Goal: Task Accomplishment & Management: Manage account settings

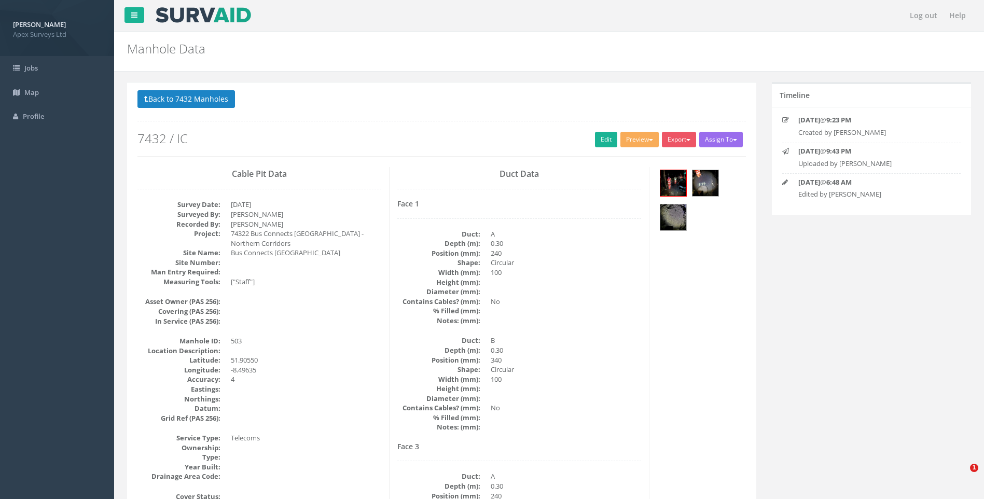
select select "100"
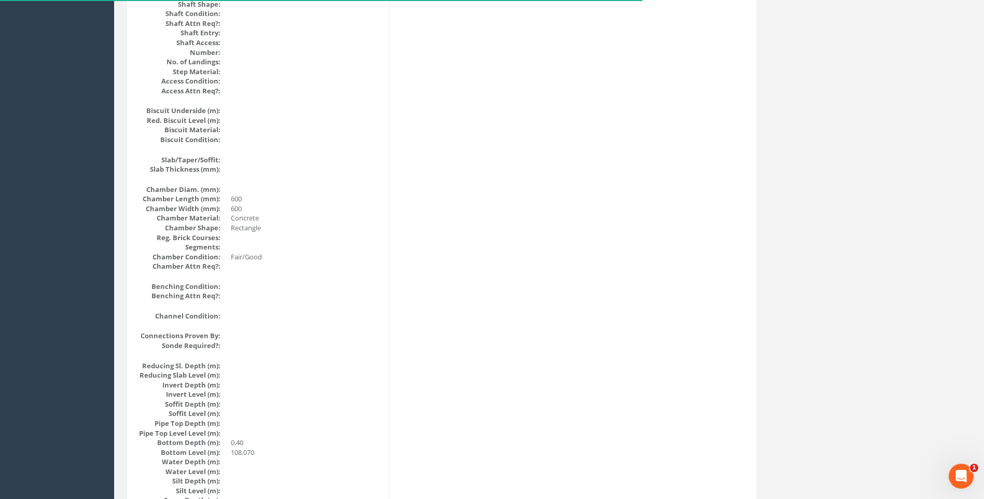
click at [407, 200] on div "Cable Pit Data Survey Date: [DATE] Surveyed By: [PERSON_NAME] Recorded By: [PER…" at bounding box center [442, 120] width 624 height 1279
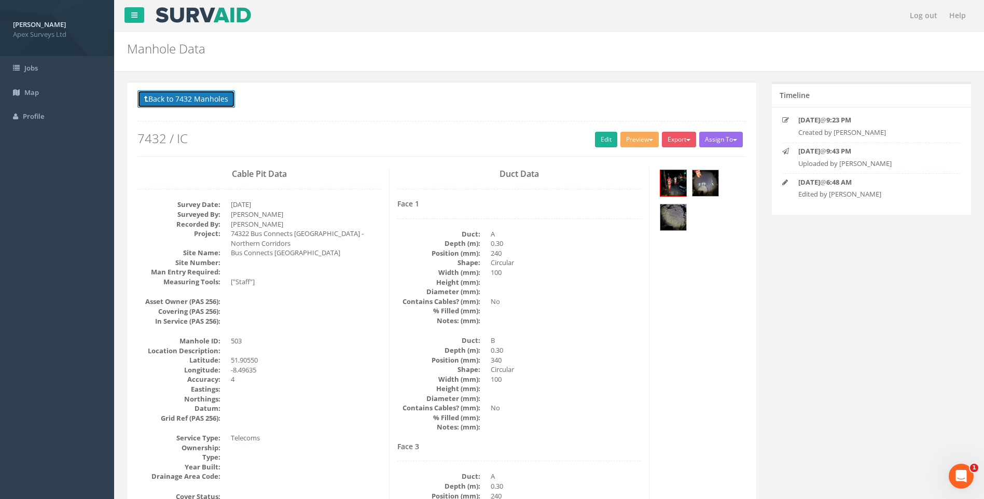
click at [186, 99] on button "Back to 7432 Manholes" at bounding box center [187, 99] width 98 height 18
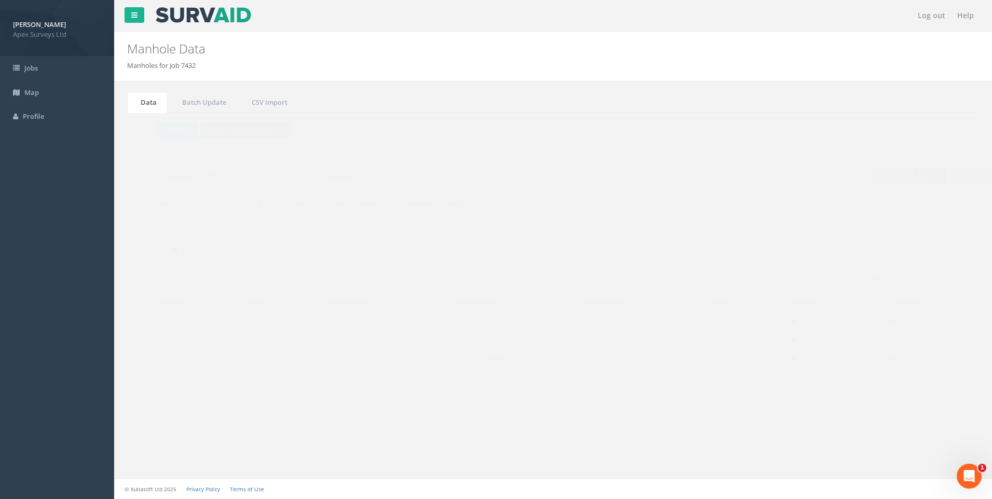
click at [221, 131] on button "Back to Job Numbers" at bounding box center [225, 130] width 90 height 18
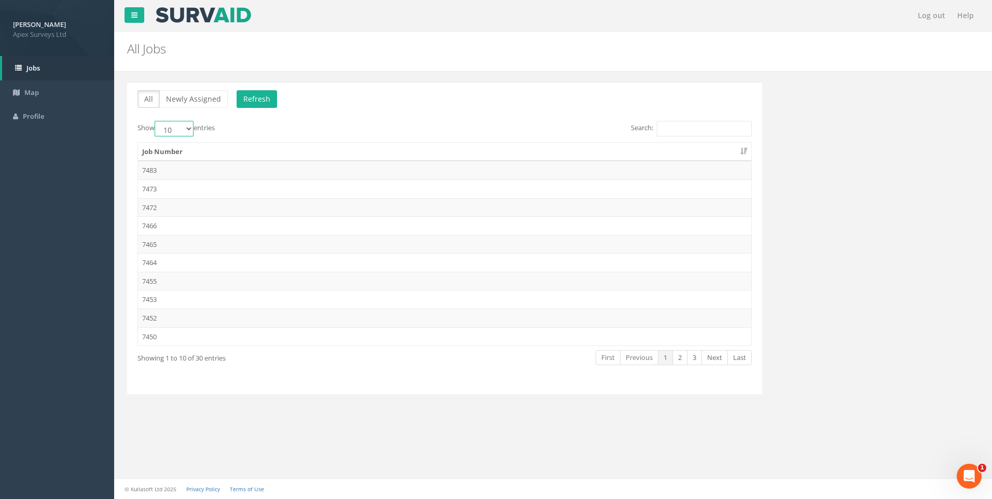
drag, startPoint x: 188, startPoint y: 129, endPoint x: 188, endPoint y: 135, distance: 6.7
click at [188, 129] on select "10 25 50 100" at bounding box center [174, 129] width 39 height 16
select select "100"
click at [156, 121] on select "10 25 50 100" at bounding box center [174, 129] width 39 height 16
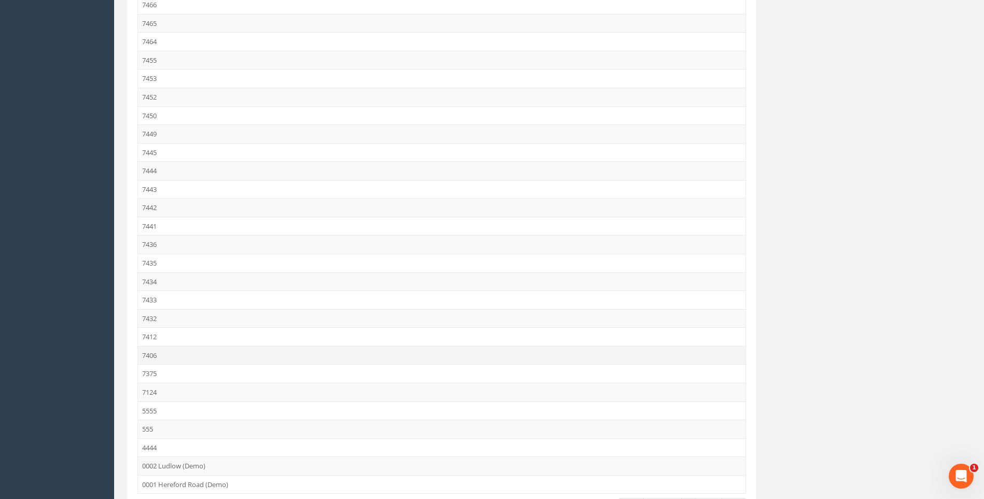
scroll to position [298, 0]
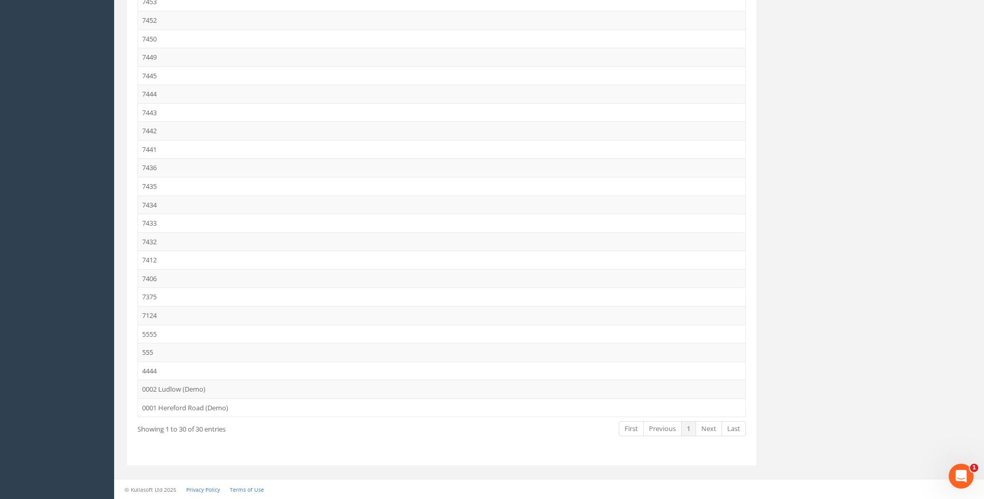
click at [776, 251] on div "All Newly Assigned Refresh Show 10 25 50 100 entries Search: Job Number 7483 74…" at bounding box center [549, 131] width 860 height 694
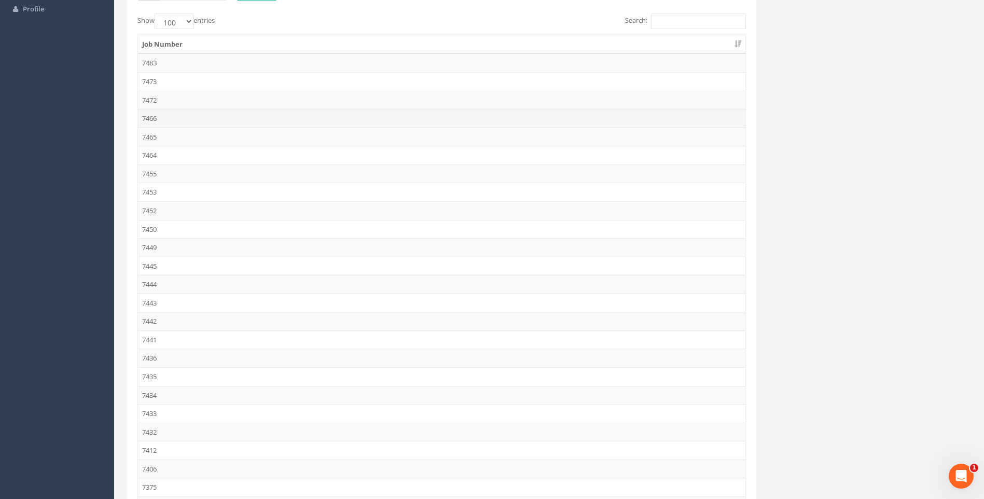
scroll to position [208, 0]
click at [157, 332] on td "7432" at bounding box center [442, 332] width 608 height 19
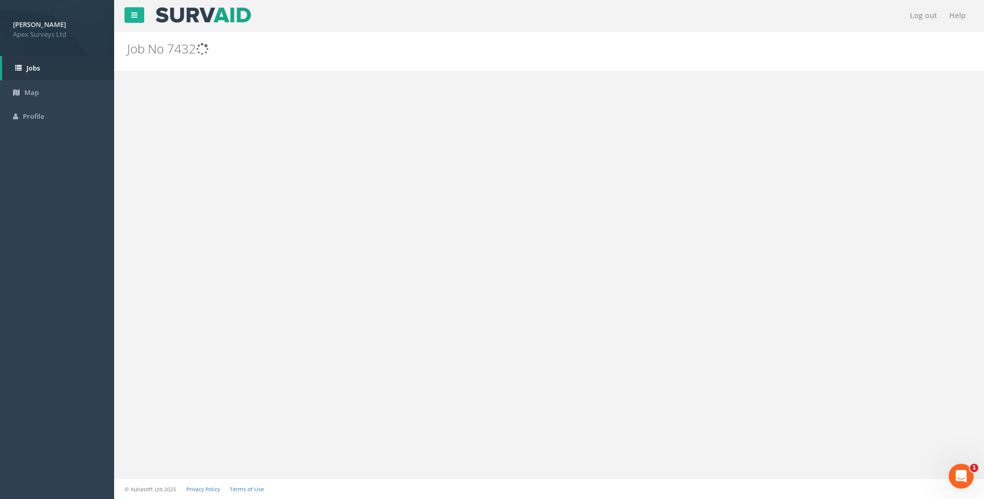
scroll to position [0, 0]
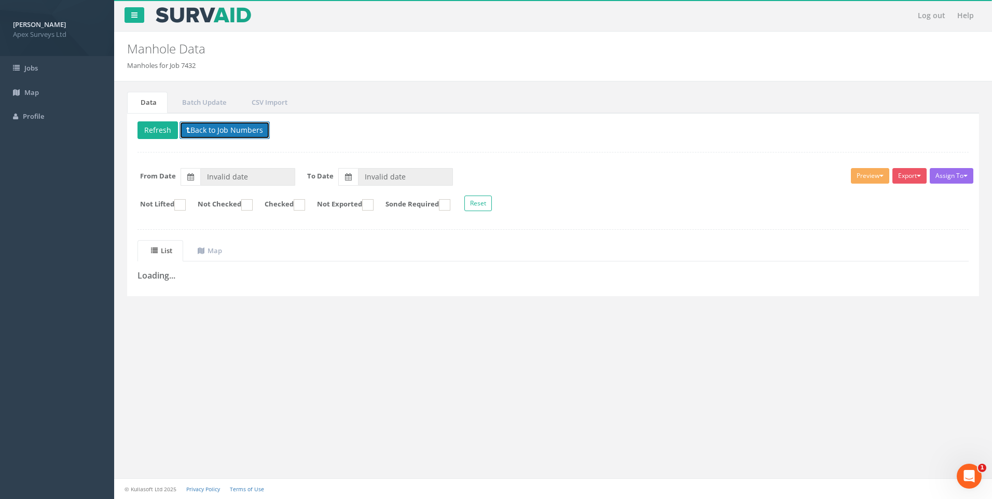
click at [211, 128] on button "Back to Job Numbers" at bounding box center [225, 130] width 90 height 18
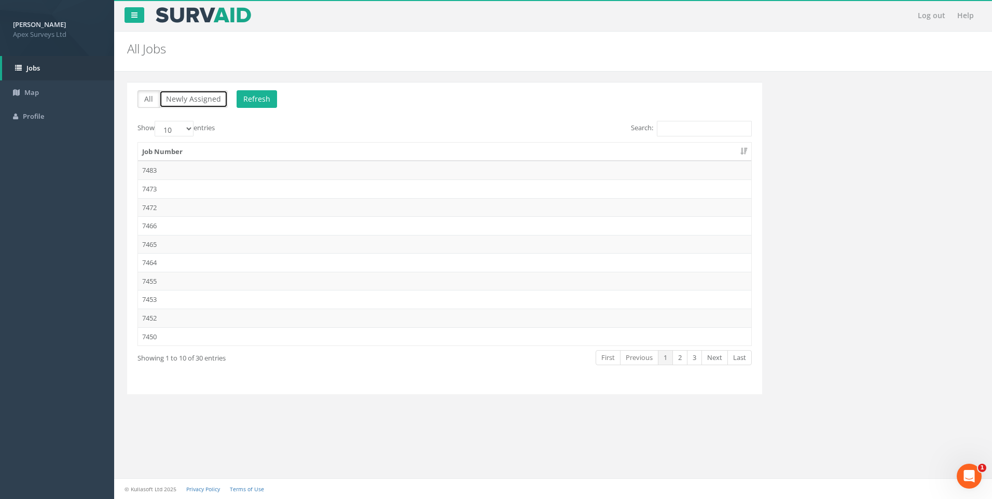
click at [190, 98] on button "Newly Assigned" at bounding box center [193, 99] width 69 height 18
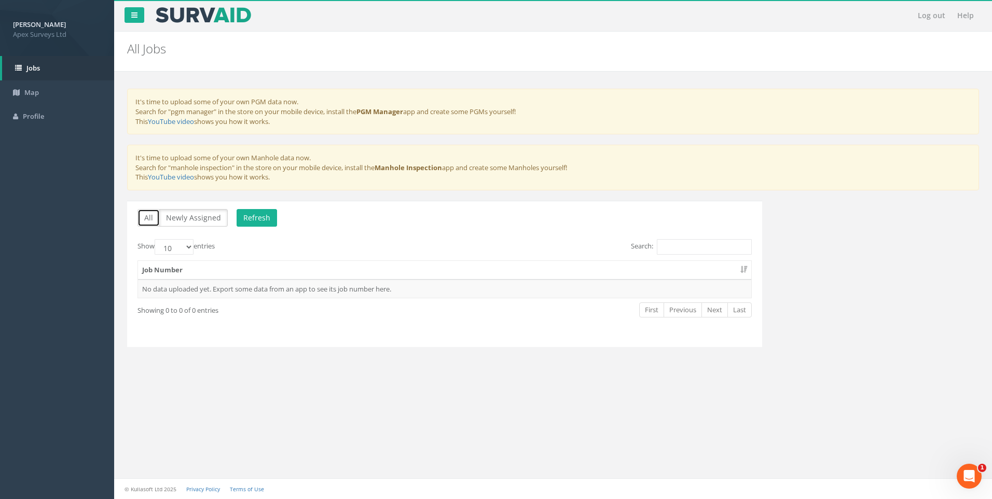
click at [149, 217] on button "All" at bounding box center [149, 218] width 22 height 18
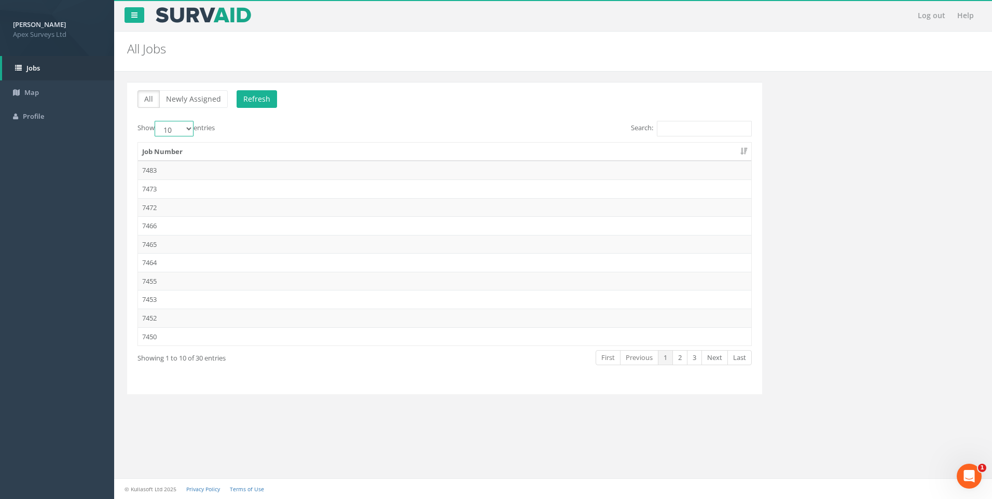
click at [186, 127] on select "10 25 50 100" at bounding box center [174, 129] width 39 height 16
select select "100"
click at [156, 121] on select "10 25 50 100" at bounding box center [174, 129] width 39 height 16
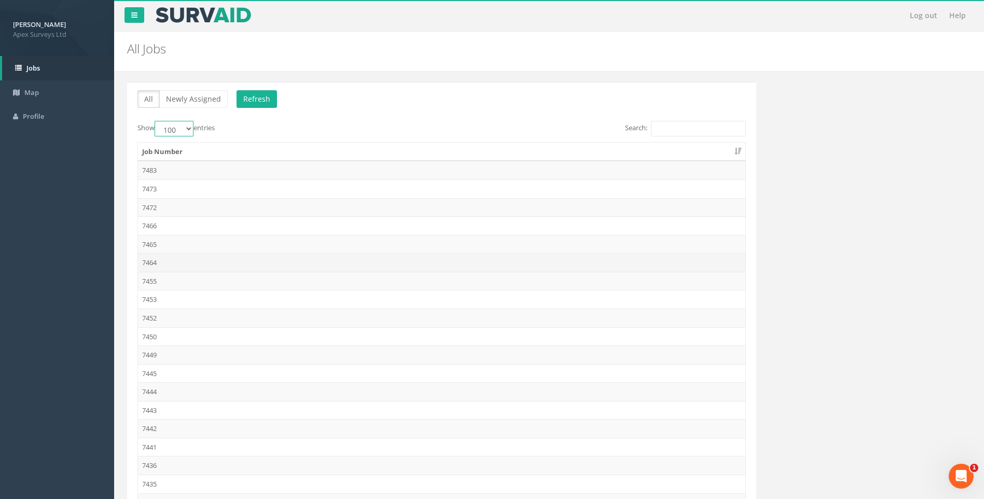
scroll to position [208, 0]
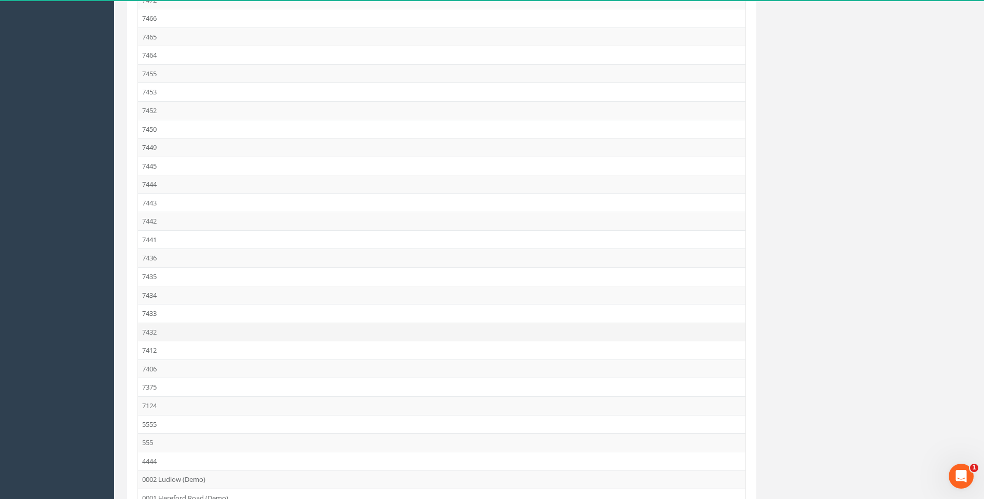
click at [153, 332] on td "7432" at bounding box center [442, 332] width 608 height 19
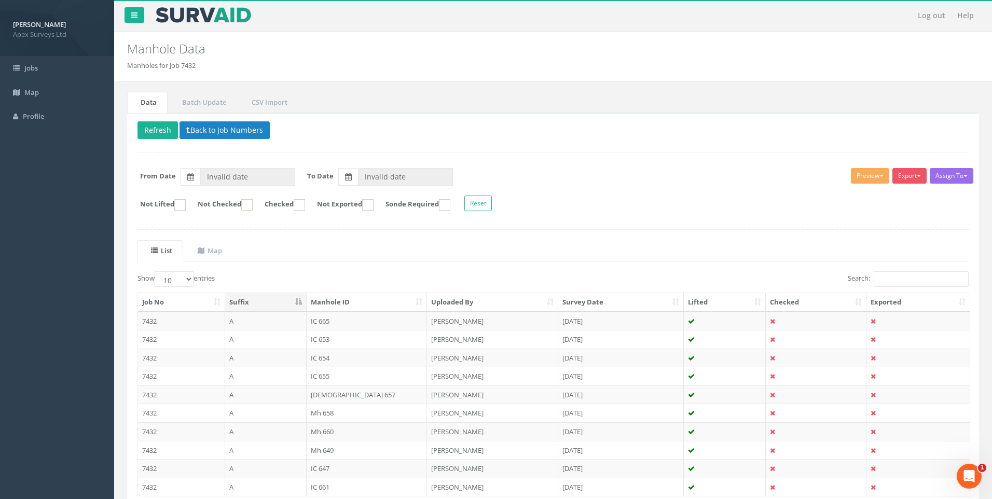
type input "[DATE]"
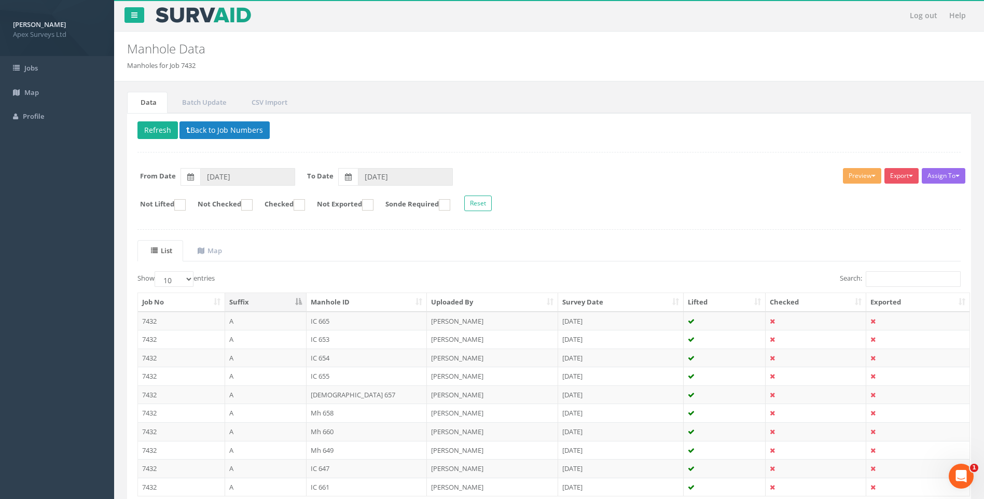
click at [622, 199] on form "Not Lifted Not Checked Checked Not Exported Sonde Required Reset" at bounding box center [549, 205] width 839 height 18
click at [882, 280] on input "Search:" at bounding box center [913, 279] width 95 height 16
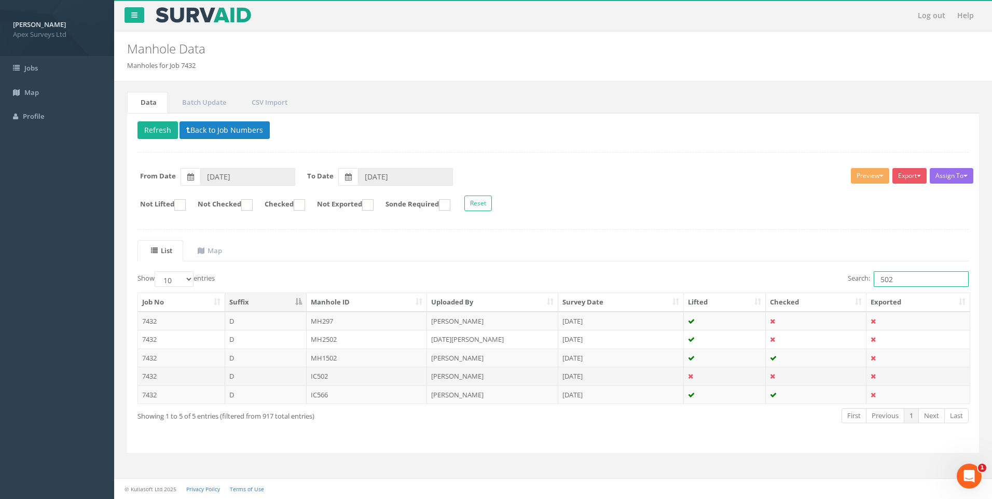
type input "502"
click at [455, 374] on td "[PERSON_NAME]" at bounding box center [492, 376] width 131 height 19
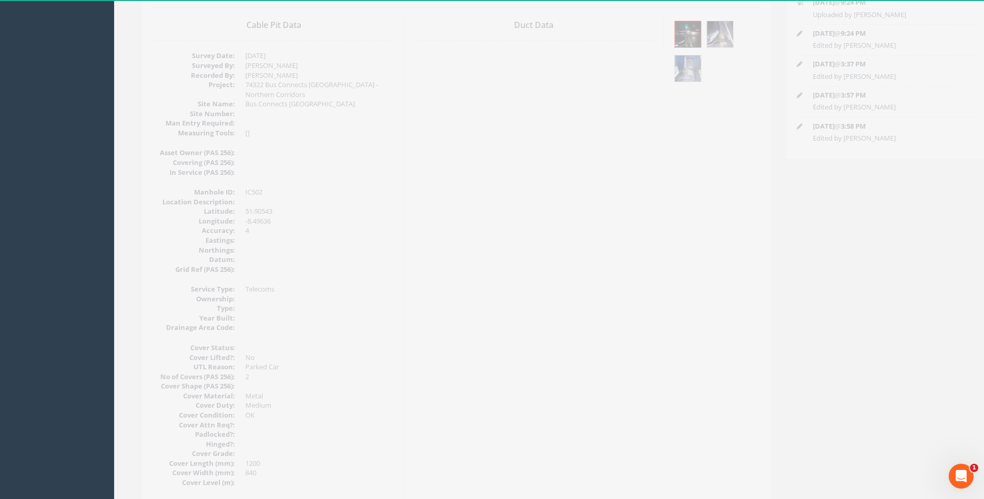
scroll to position [208, 0]
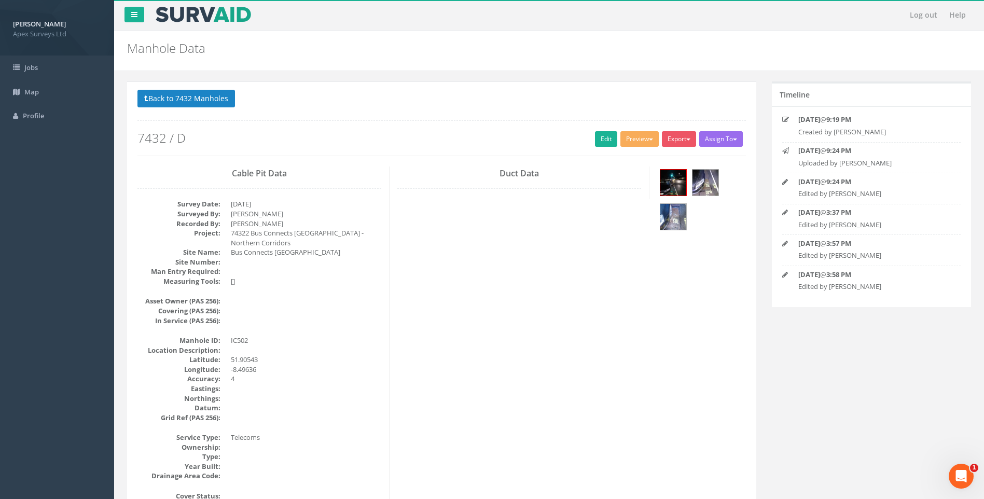
scroll to position [0, 0]
click at [668, 176] on img at bounding box center [674, 183] width 26 height 26
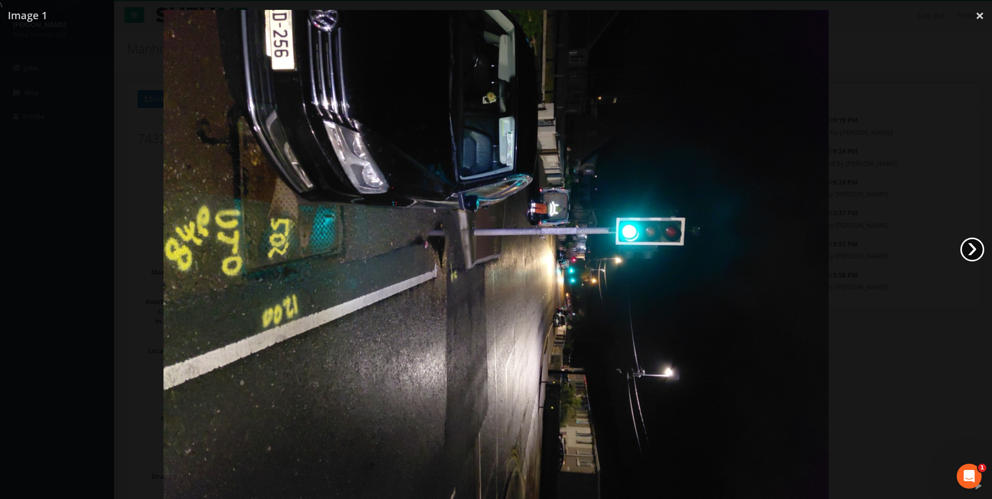
click at [966, 246] on link "›" at bounding box center [973, 250] width 24 height 24
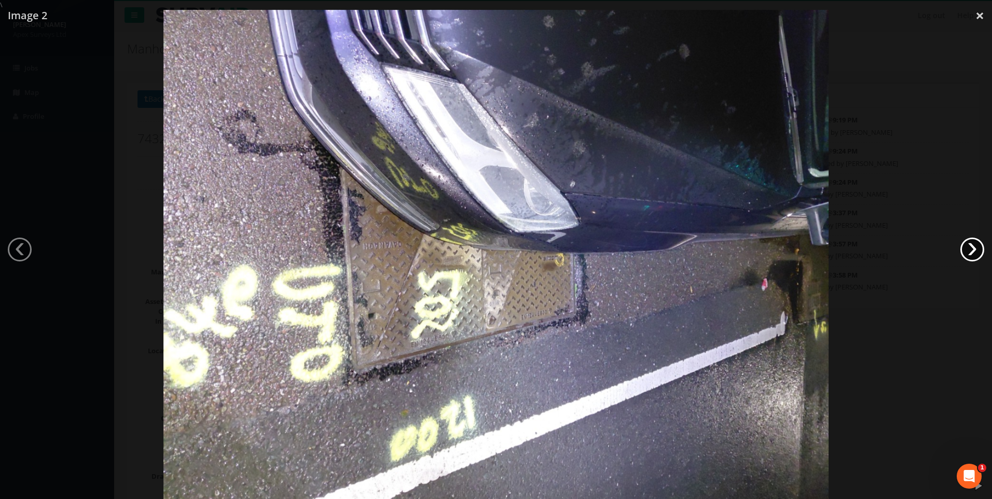
click at [966, 246] on link "›" at bounding box center [973, 250] width 24 height 24
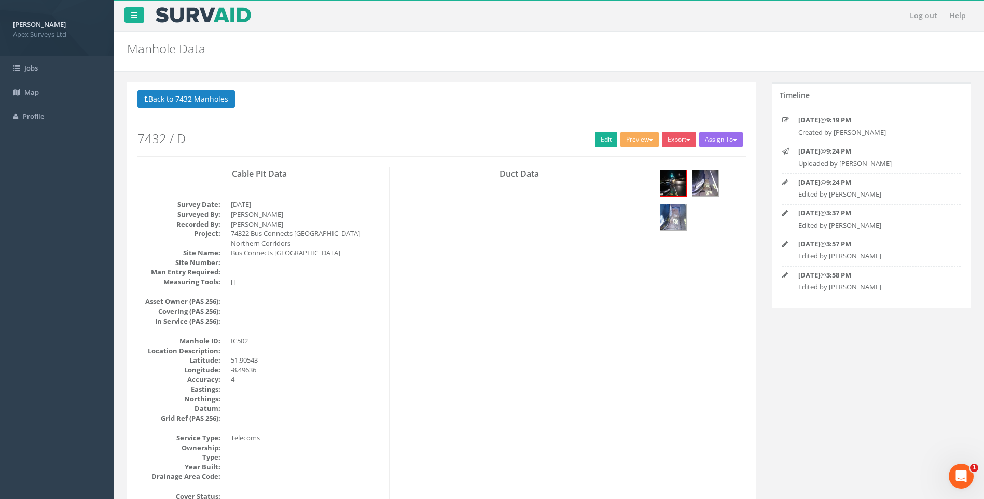
drag, startPoint x: 600, startPoint y: 134, endPoint x: 39, endPoint y: 254, distance: 573.7
click at [600, 134] on link "Edit" at bounding box center [606, 140] width 22 height 16
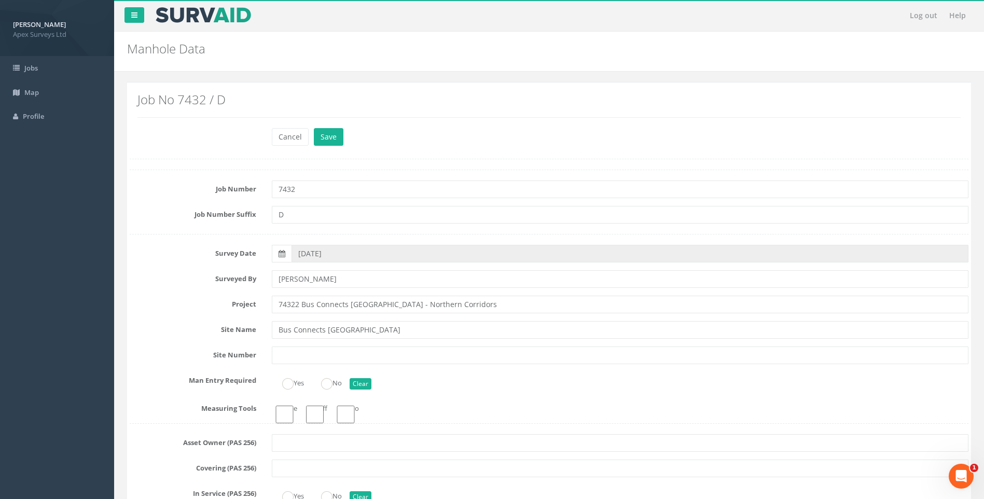
click at [175, 283] on label "Surveyed By" at bounding box center [193, 276] width 142 height 13
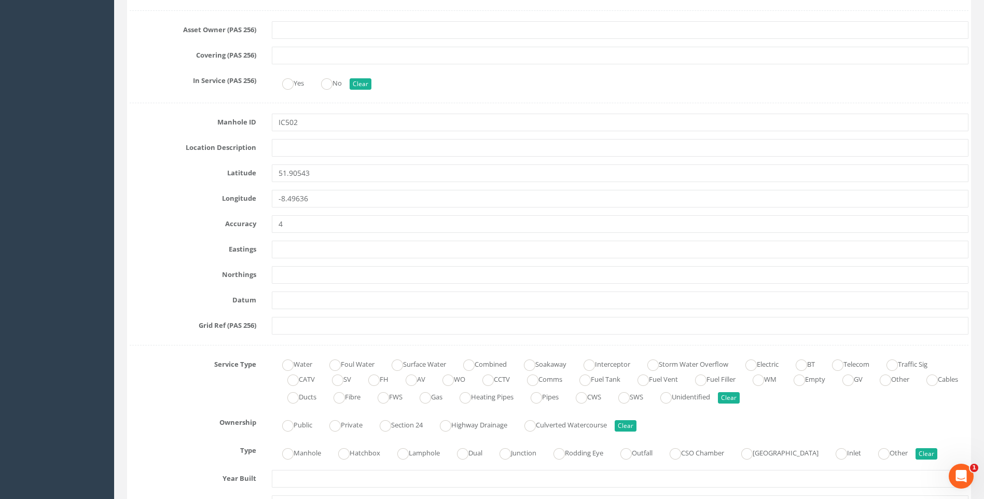
scroll to position [623, 0]
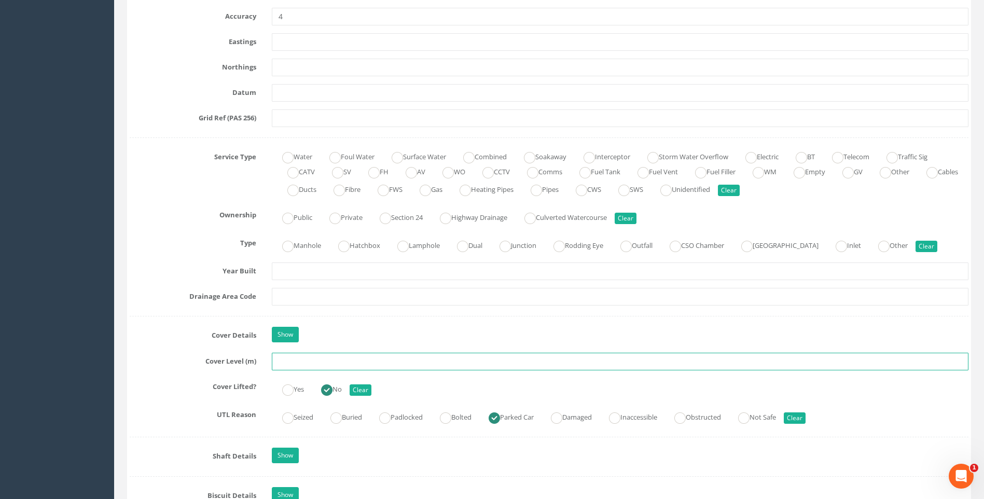
click at [290, 365] on input "text" at bounding box center [620, 362] width 697 height 18
type input "108.30"
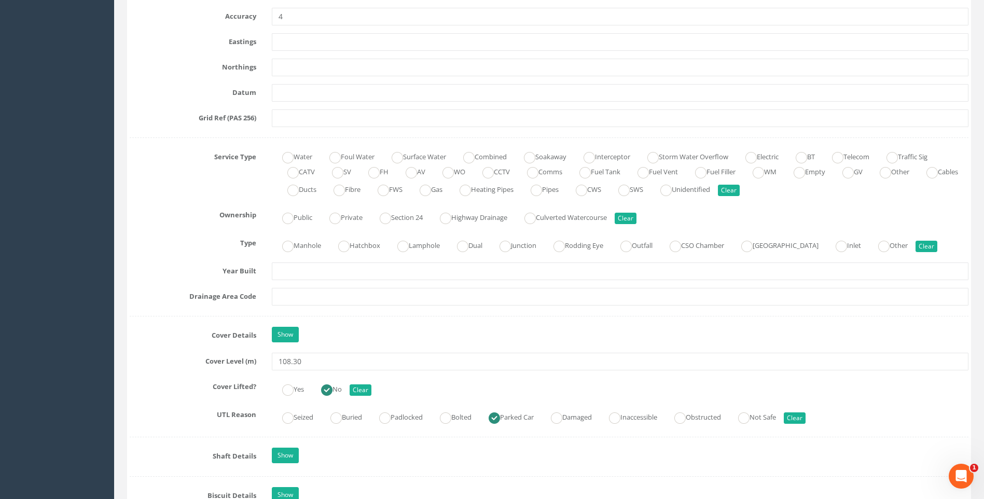
click at [182, 311] on div "Job Number 7432 Job Number Suffix D Survey Date [DATE] Surveyed By [PERSON_NAME…" at bounding box center [549, 412] width 839 height 1730
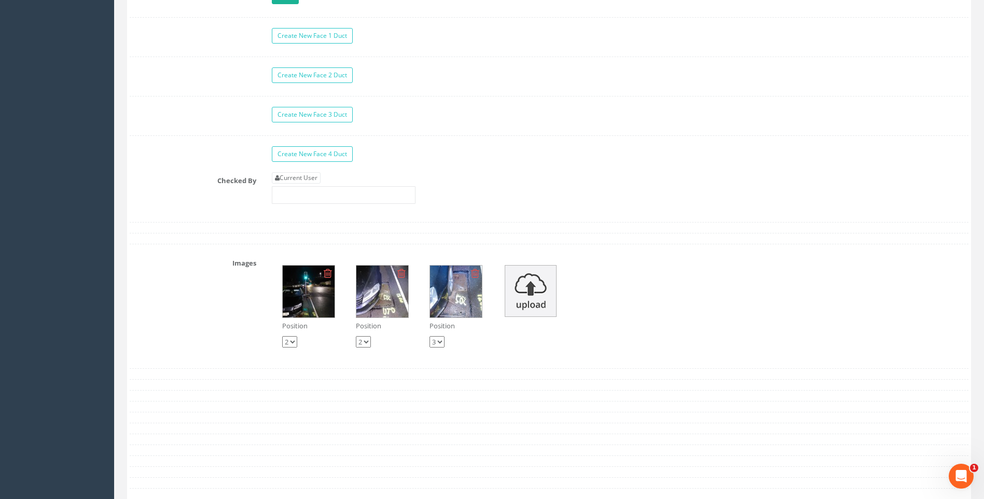
scroll to position [1764, 0]
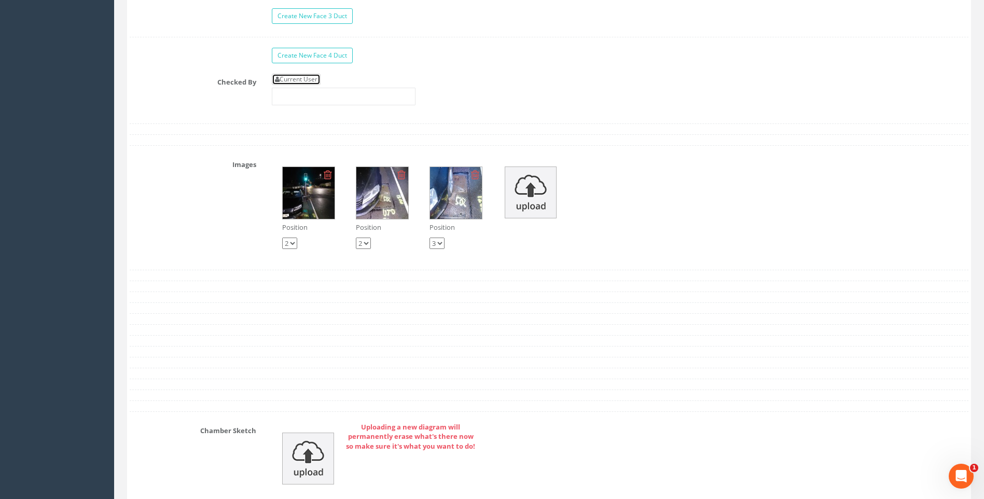
click at [305, 78] on link "Current User" at bounding box center [296, 79] width 49 height 11
type input "[PERSON_NAME]"
drag, startPoint x: 195, startPoint y: 103, endPoint x: 195, endPoint y: 115, distance: 12.5
click at [195, 103] on div "Checked By Current User [PERSON_NAME]" at bounding box center [549, 93] width 855 height 39
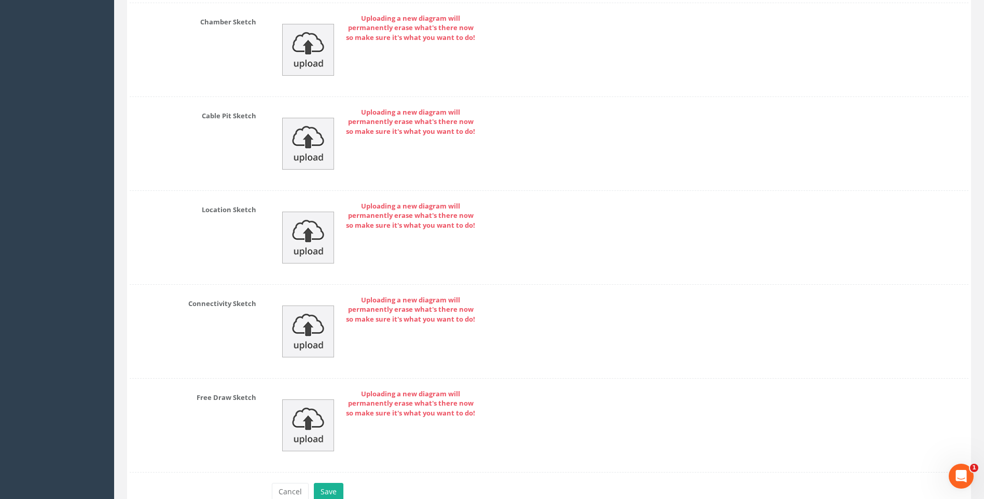
scroll to position [2229, 0]
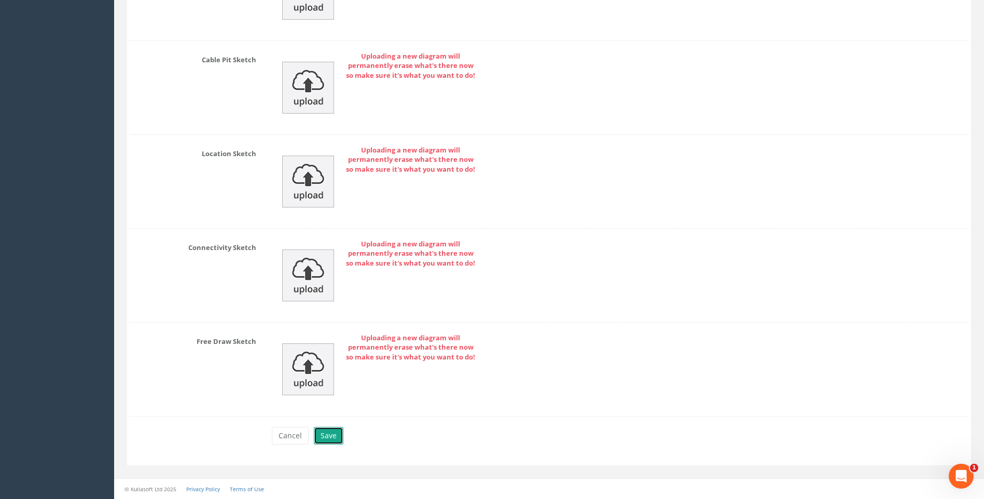
click at [333, 436] on button "Save" at bounding box center [329, 436] width 30 height 18
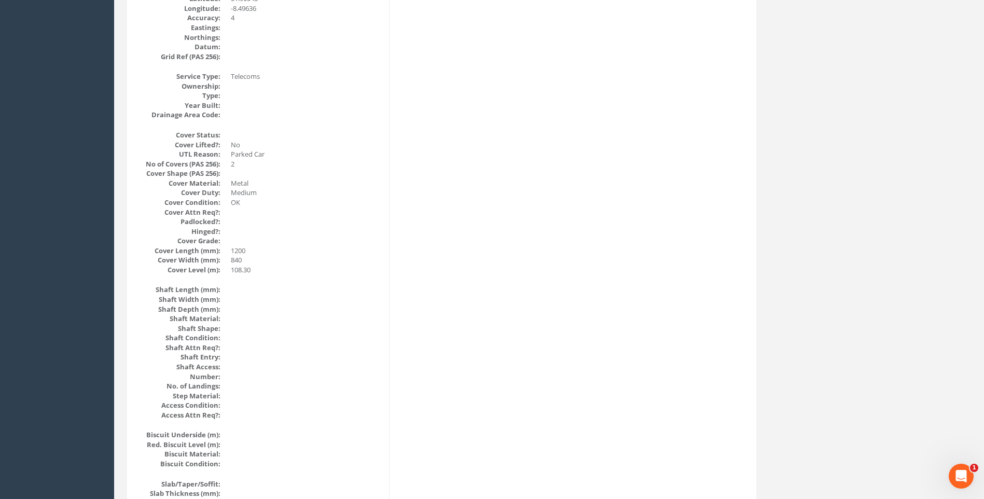
scroll to position [224, 0]
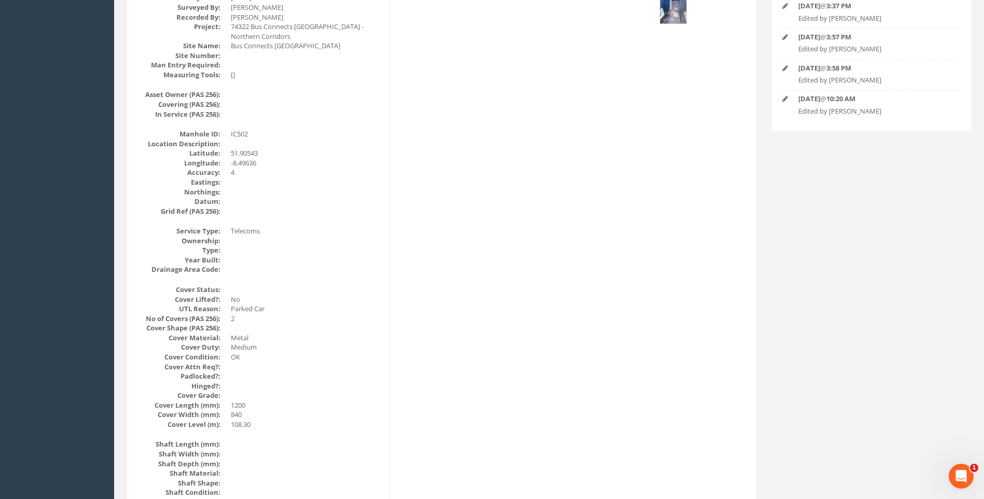
scroll to position [0, 0]
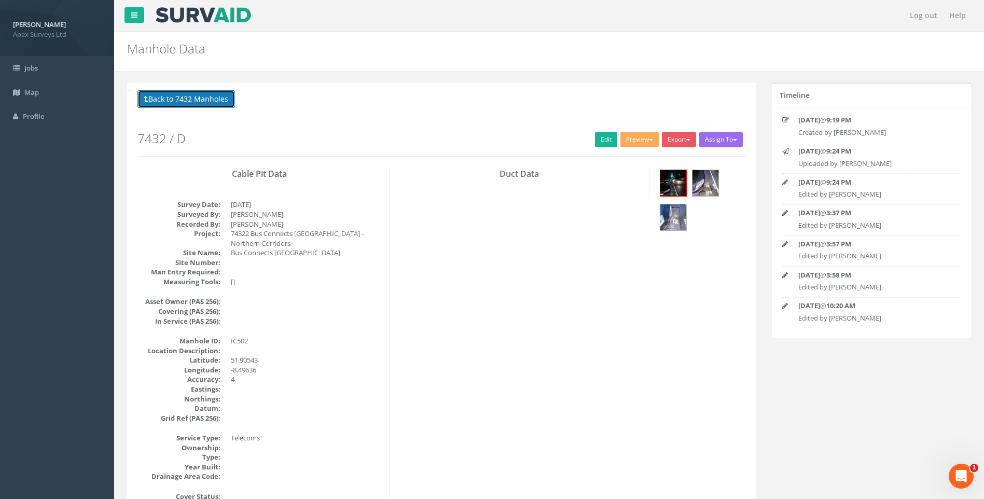
click at [150, 102] on button "Back to 7432 Manholes" at bounding box center [187, 99] width 98 height 18
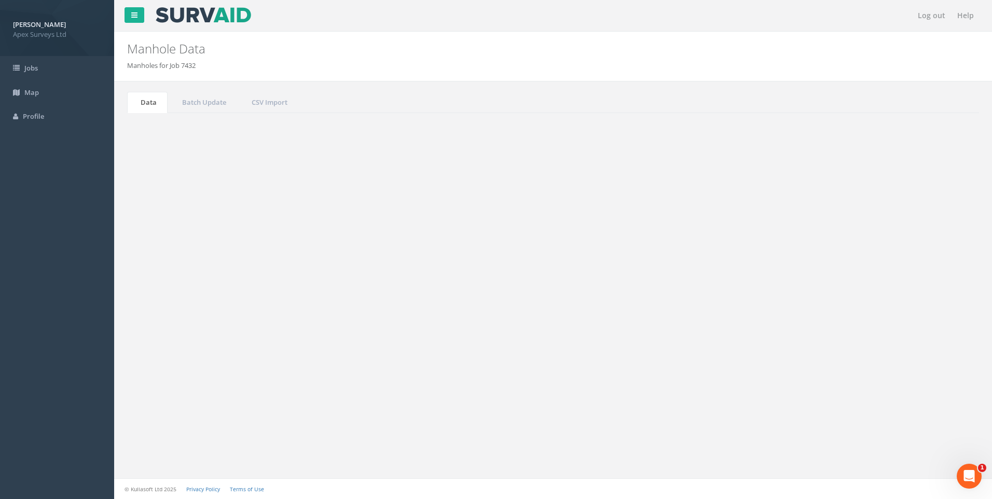
click at [892, 277] on input "502" at bounding box center [921, 279] width 95 height 16
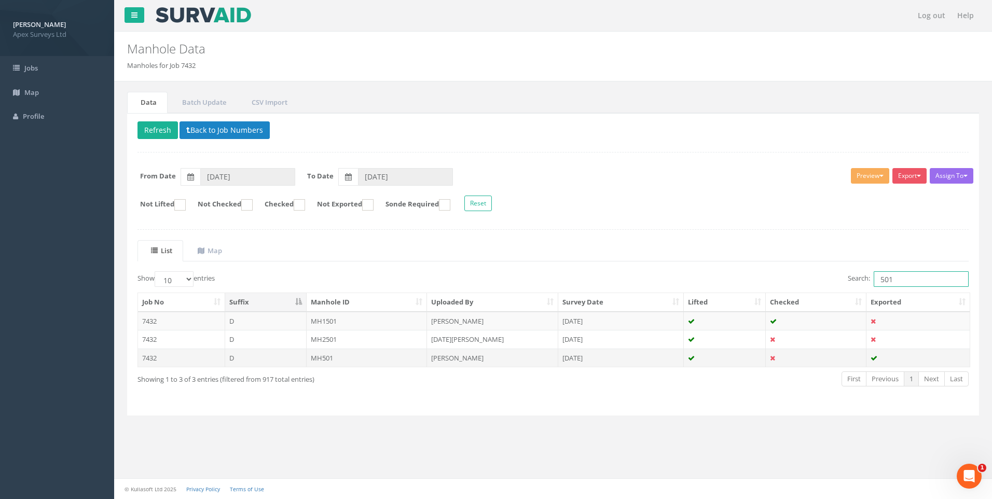
type input "501"
click at [440, 359] on td "[PERSON_NAME]" at bounding box center [492, 358] width 131 height 19
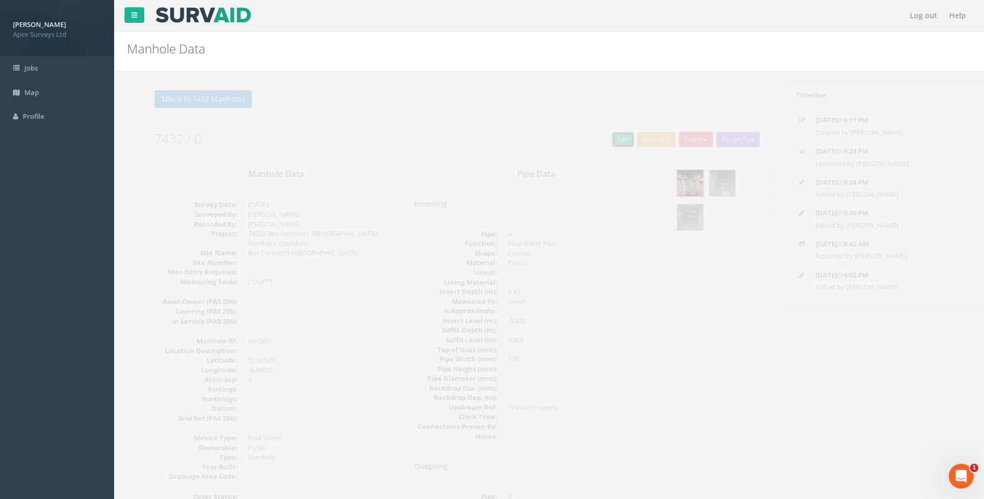
drag, startPoint x: 600, startPoint y: 141, endPoint x: 117, endPoint y: 331, distance: 519.0
click at [600, 141] on link "Edit" at bounding box center [606, 140] width 22 height 16
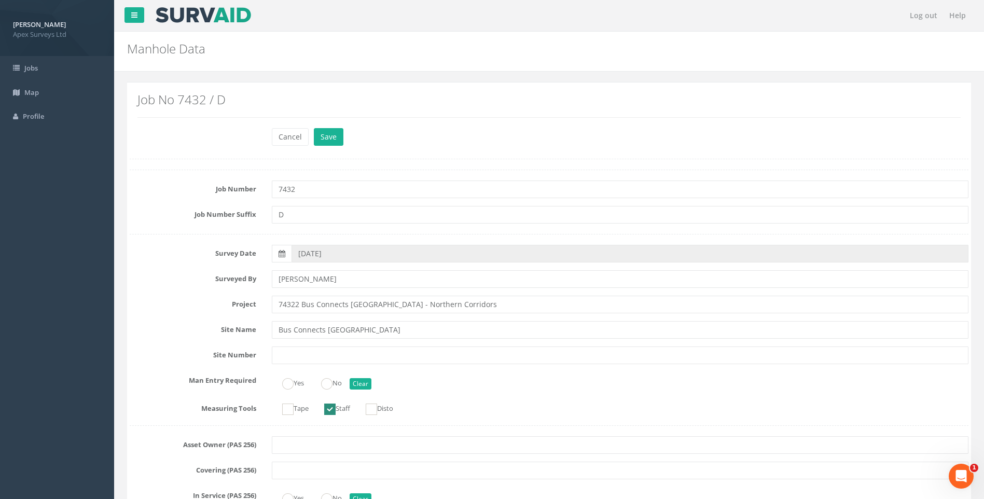
click at [179, 301] on label "Project" at bounding box center [193, 302] width 142 height 13
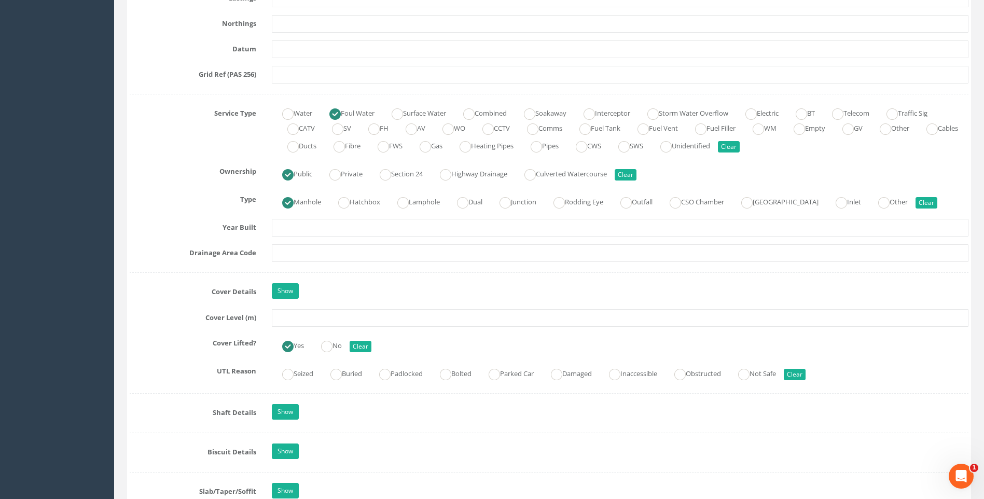
scroll to position [778, 0]
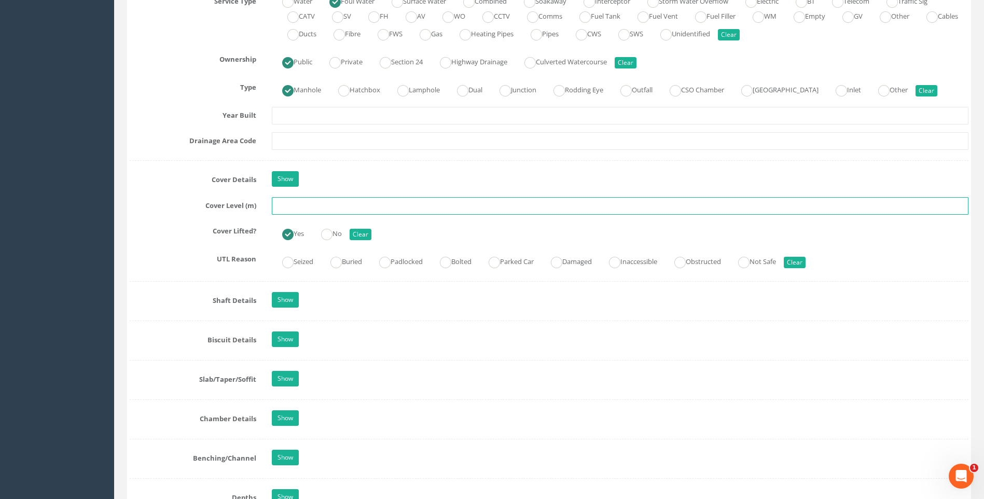
click at [293, 204] on input "text" at bounding box center [620, 206] width 697 height 18
type input "108.66"
click at [193, 233] on label "Cover Lifted?" at bounding box center [193, 229] width 142 height 13
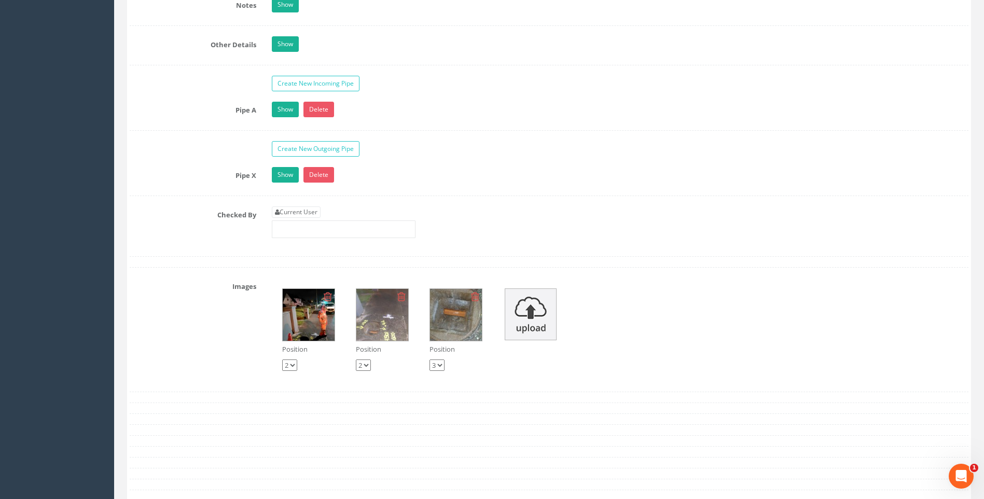
scroll to position [1713, 0]
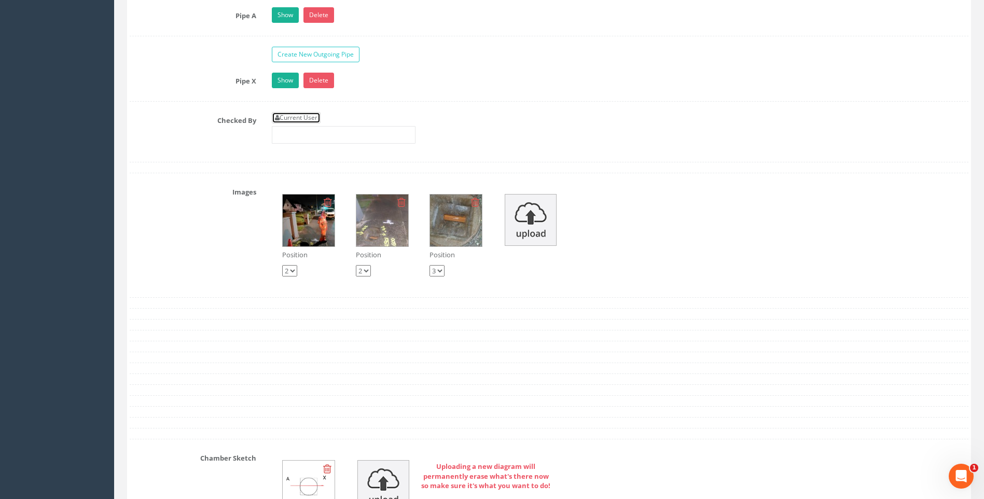
click at [301, 118] on link "Current User" at bounding box center [296, 117] width 49 height 11
type input "[PERSON_NAME]"
click at [209, 144] on div "Checked By Current User [PERSON_NAME]" at bounding box center [549, 131] width 855 height 39
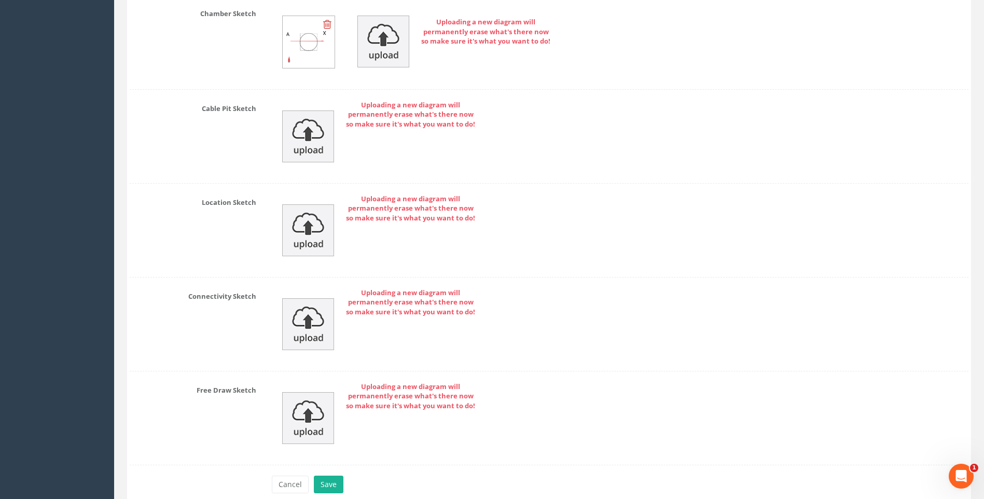
scroll to position [2206, 0]
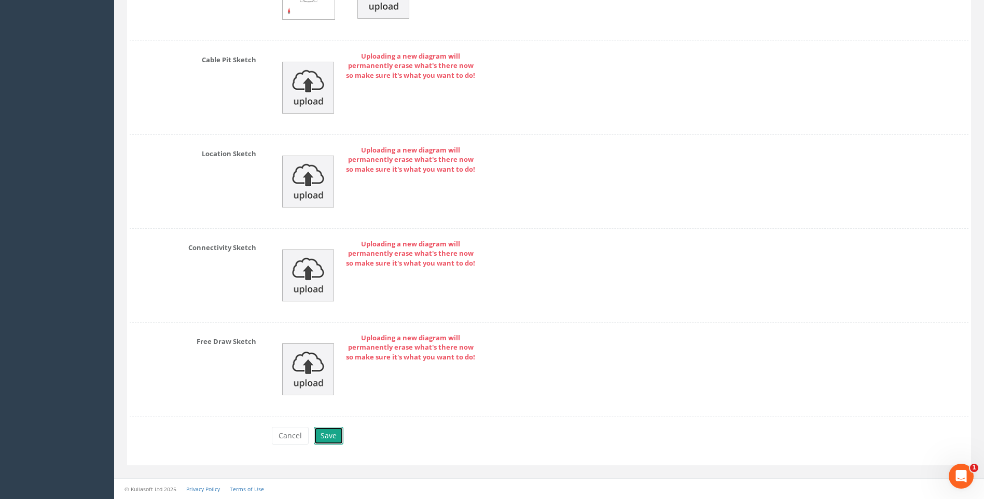
click at [330, 437] on button "Save" at bounding box center [329, 436] width 30 height 18
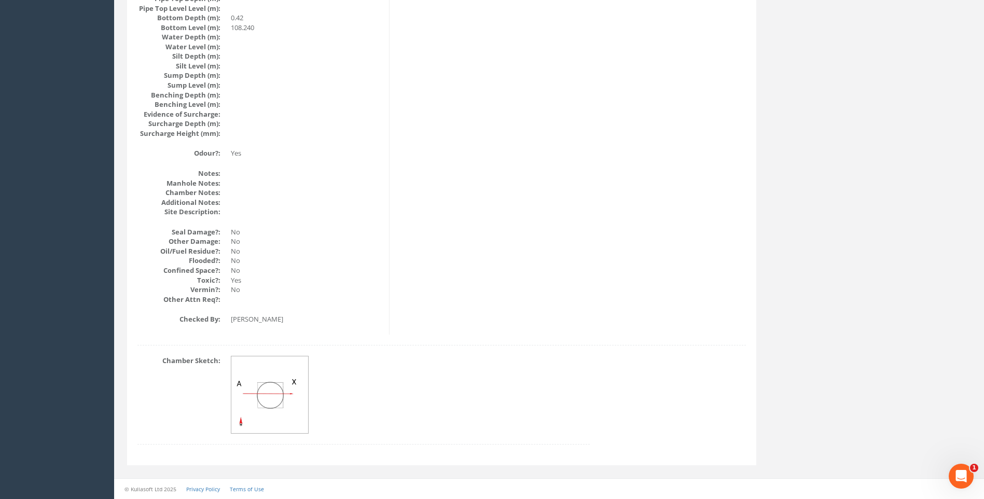
scroll to position [1101, 0]
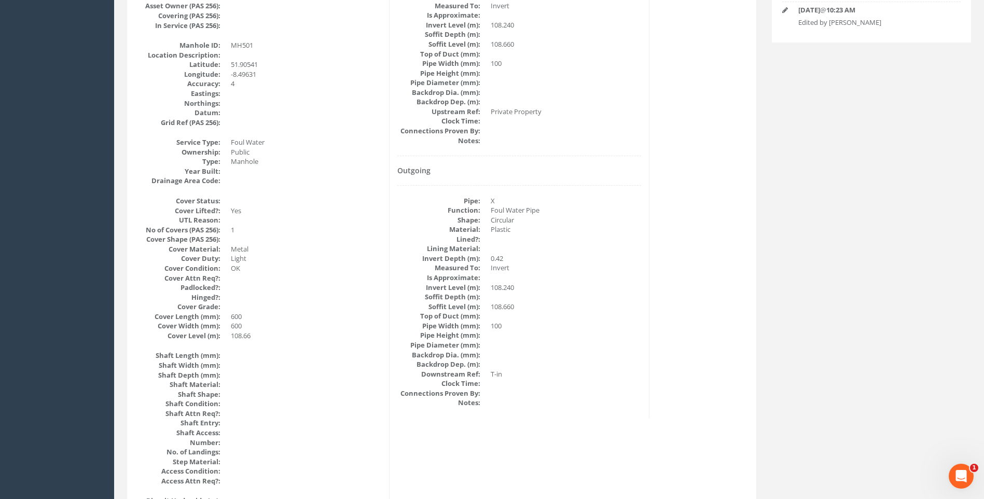
scroll to position [271, 0]
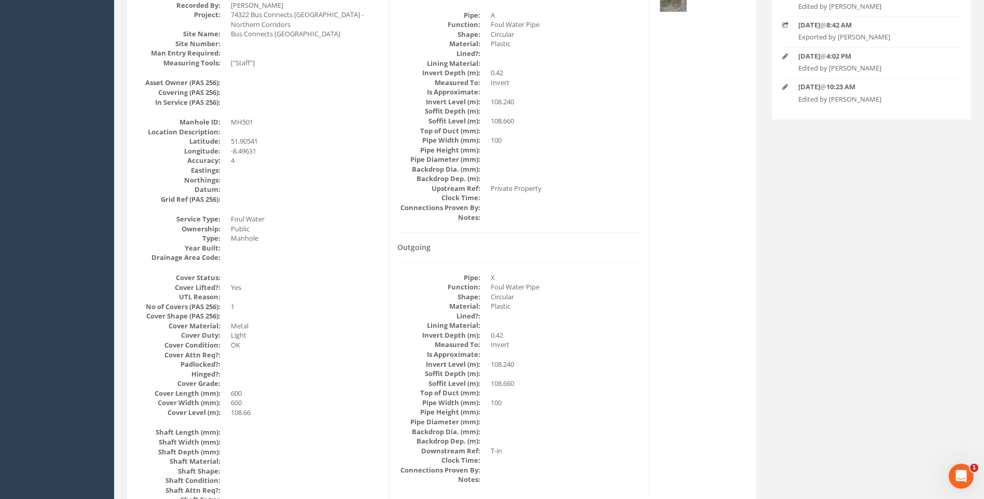
click at [341, 253] on dd at bounding box center [306, 258] width 150 height 10
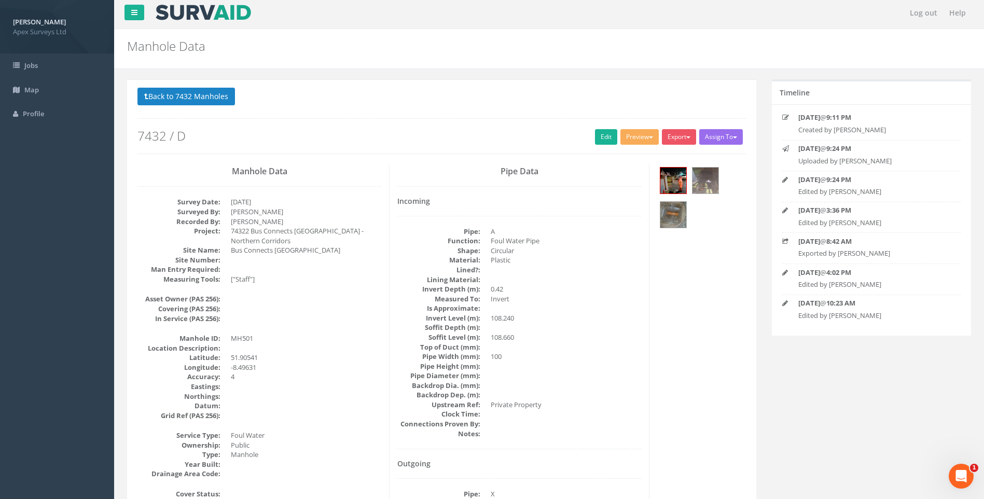
scroll to position [0, 0]
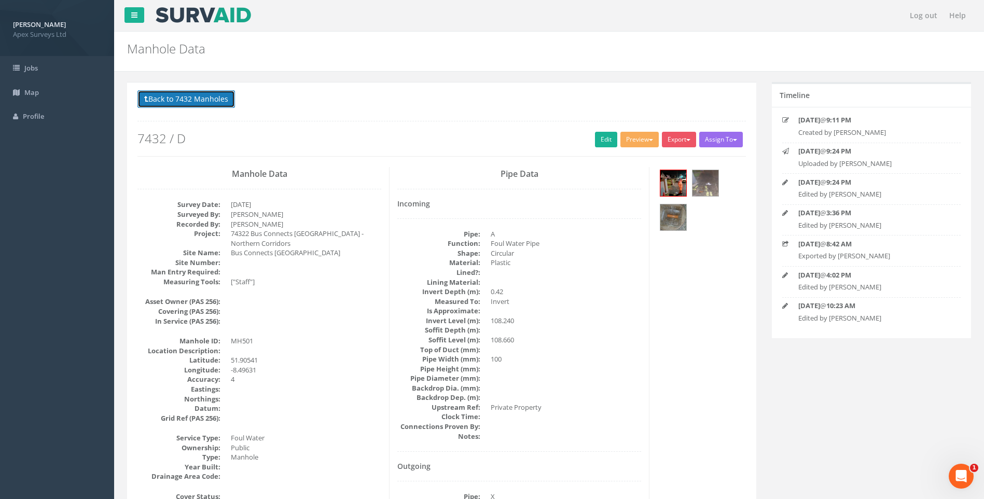
click at [169, 98] on button "Back to 7432 Manholes" at bounding box center [187, 99] width 98 height 18
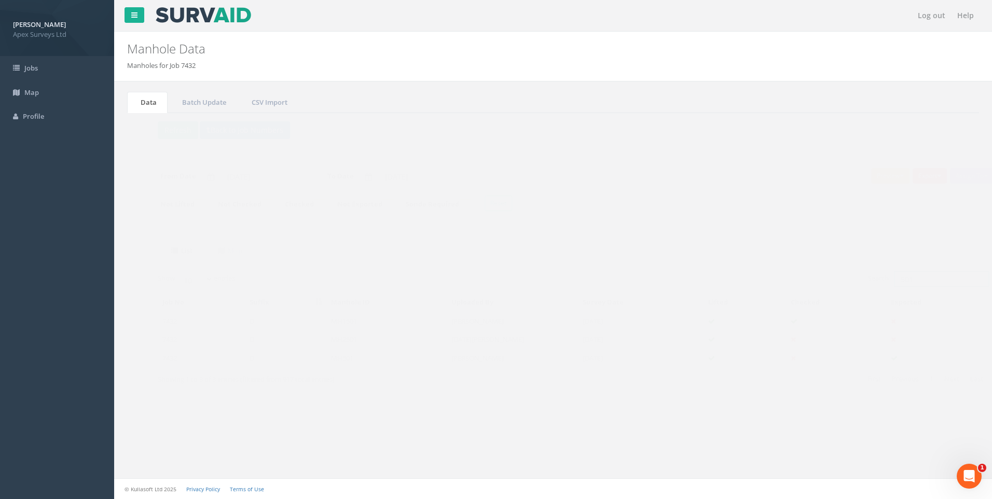
drag, startPoint x: 885, startPoint y: 279, endPoint x: 894, endPoint y: 281, distance: 9.0
click at [894, 280] on input "501" at bounding box center [921, 279] width 95 height 16
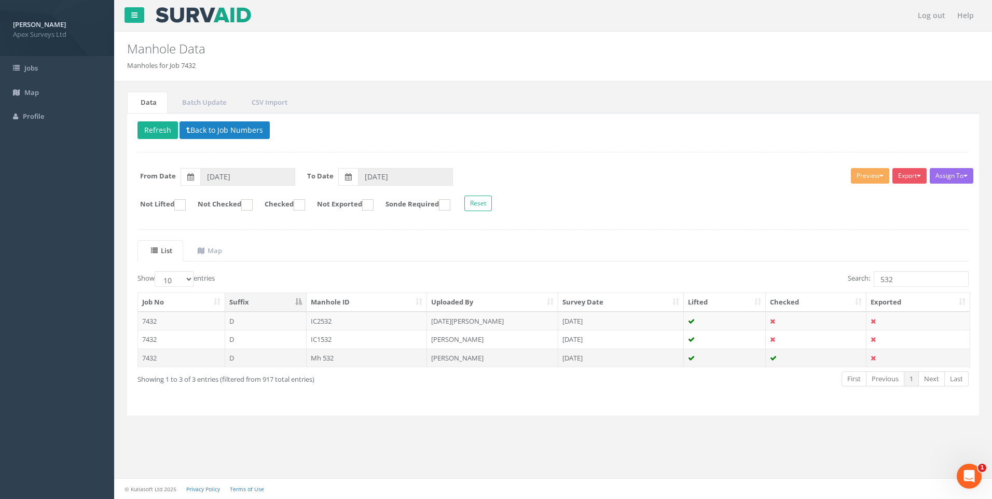
click at [351, 359] on td "Mh 532" at bounding box center [367, 358] width 121 height 19
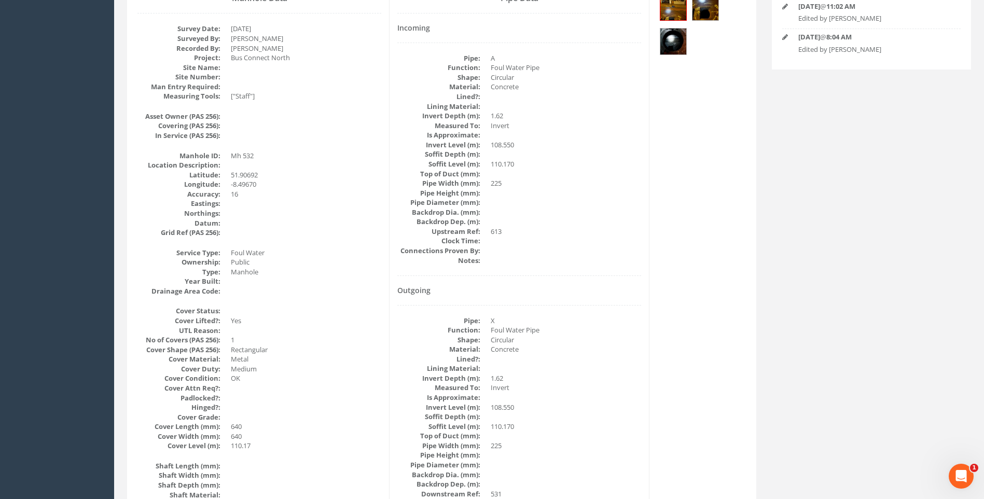
scroll to position [219, 0]
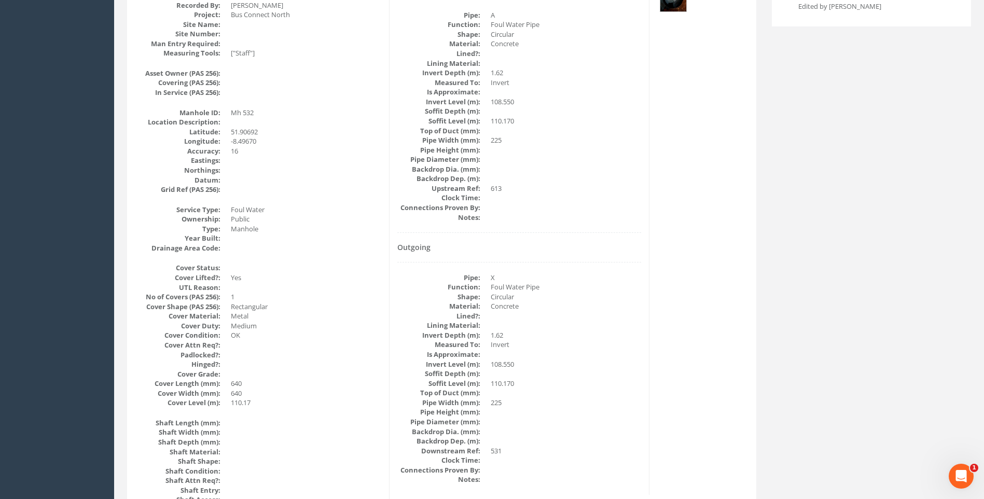
drag, startPoint x: 397, startPoint y: 265, endPoint x: 325, endPoint y: 243, distance: 75.4
click at [397, 265] on div "Pipe Data Incoming Pipe: A Function: Foul Water Pipe Shape: Circular Material: …" at bounding box center [520, 221] width 260 height 547
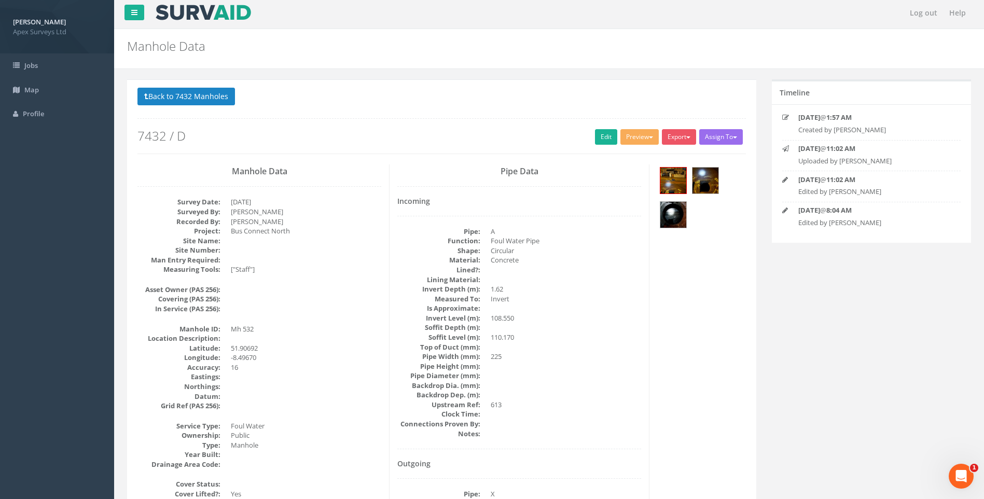
scroll to position [0, 0]
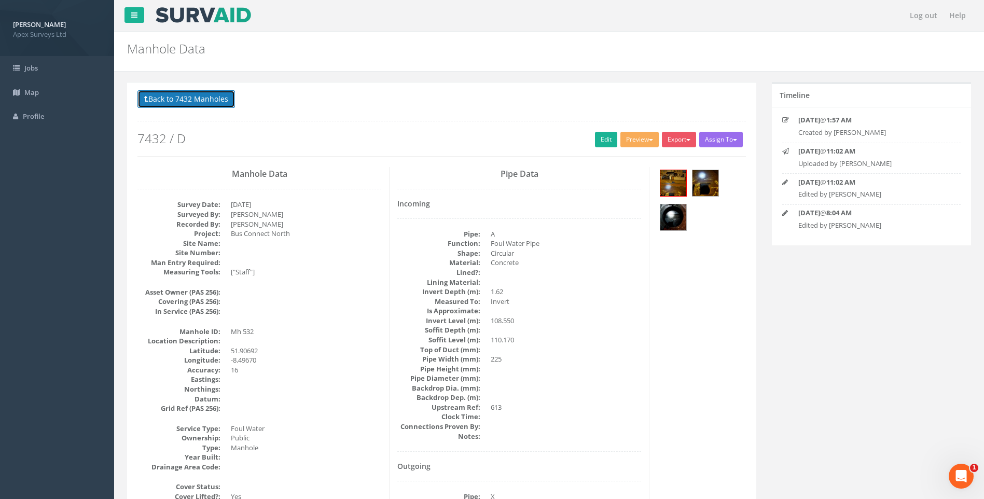
click at [172, 96] on button "Back to 7432 Manholes" at bounding box center [187, 99] width 98 height 18
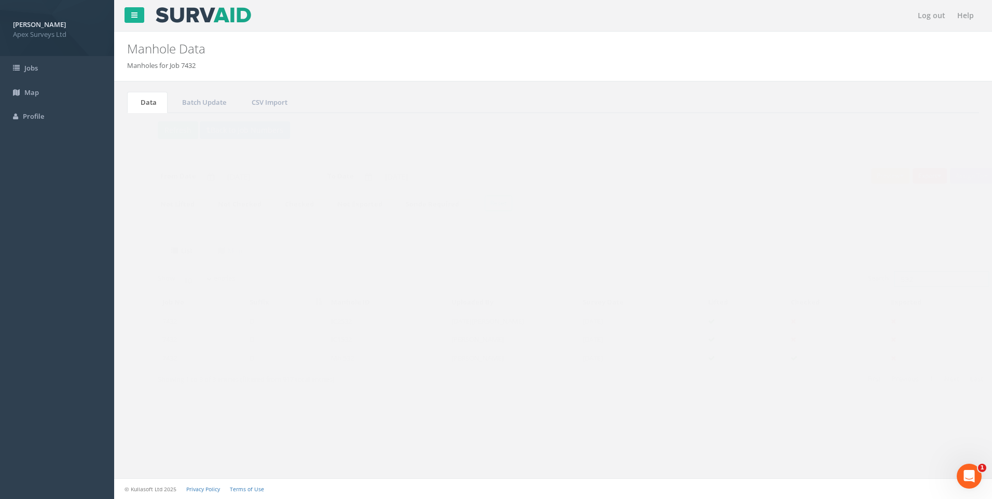
drag, startPoint x: 878, startPoint y: 280, endPoint x: 897, endPoint y: 280, distance: 19.2
click at [896, 280] on input "532" at bounding box center [921, 279] width 95 height 16
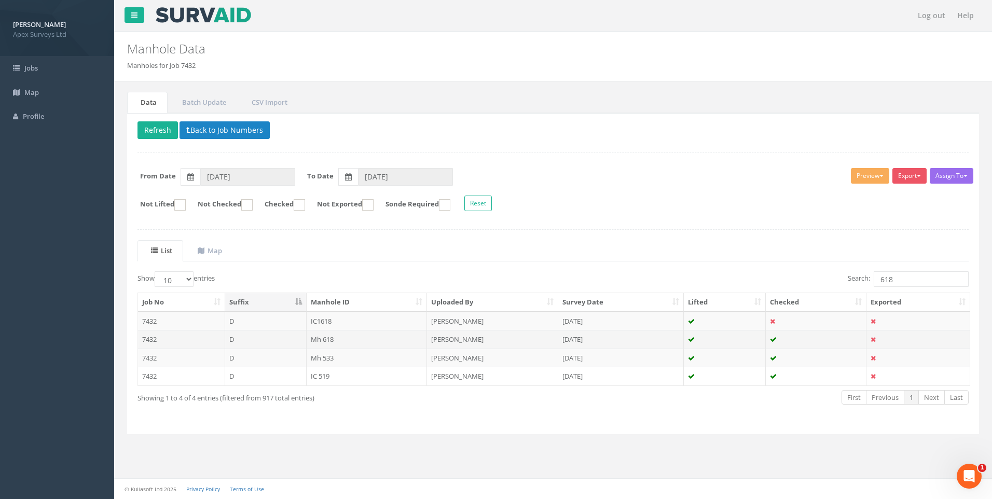
click at [346, 337] on td "Mh 618" at bounding box center [367, 339] width 121 height 19
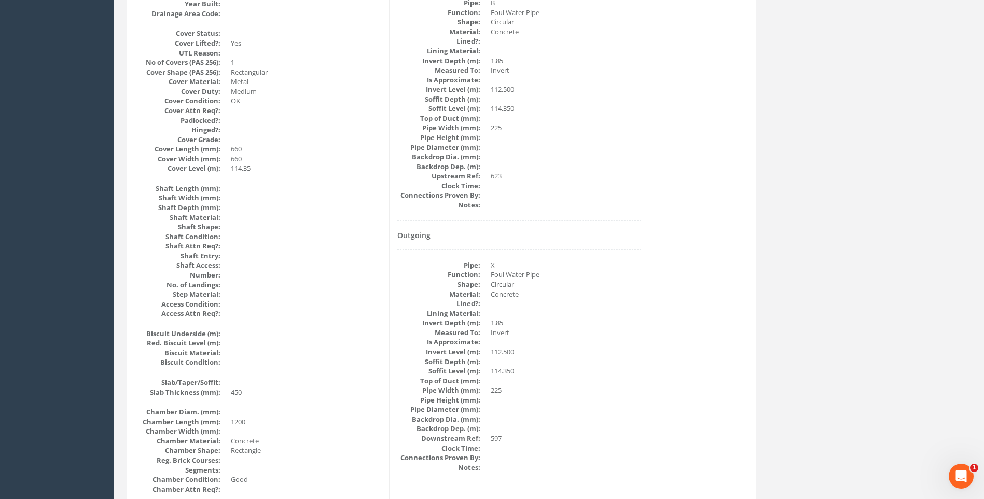
scroll to position [478, 0]
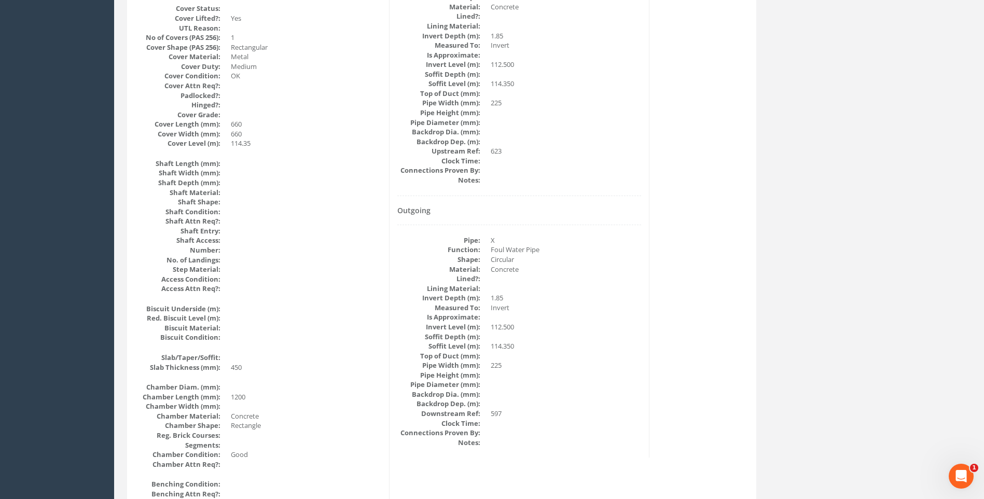
click at [586, 285] on dd at bounding box center [566, 289] width 150 height 10
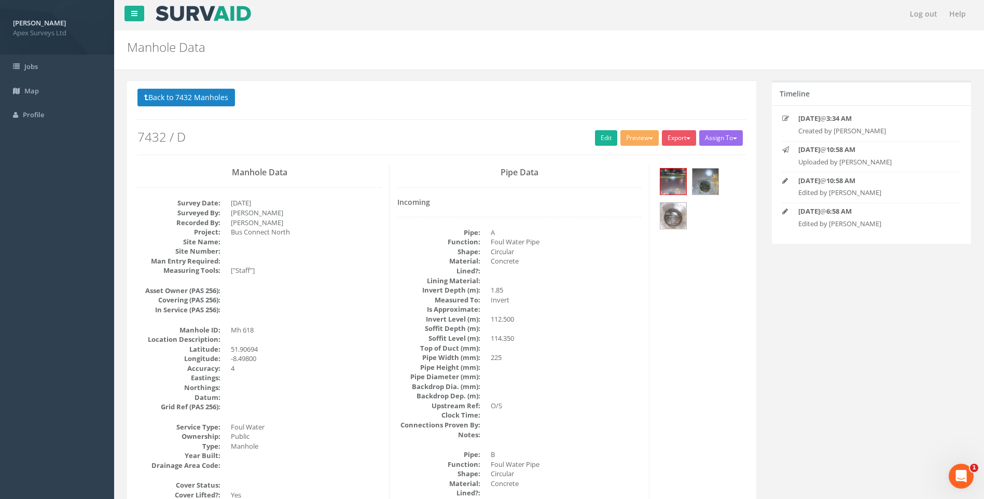
scroll to position [0, 0]
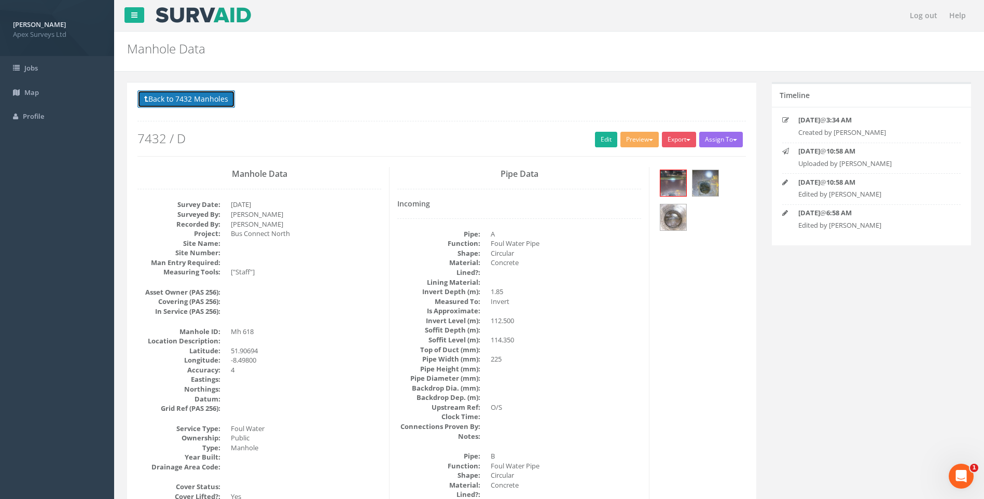
click at [209, 94] on button "Back to 7432 Manholes" at bounding box center [187, 99] width 98 height 18
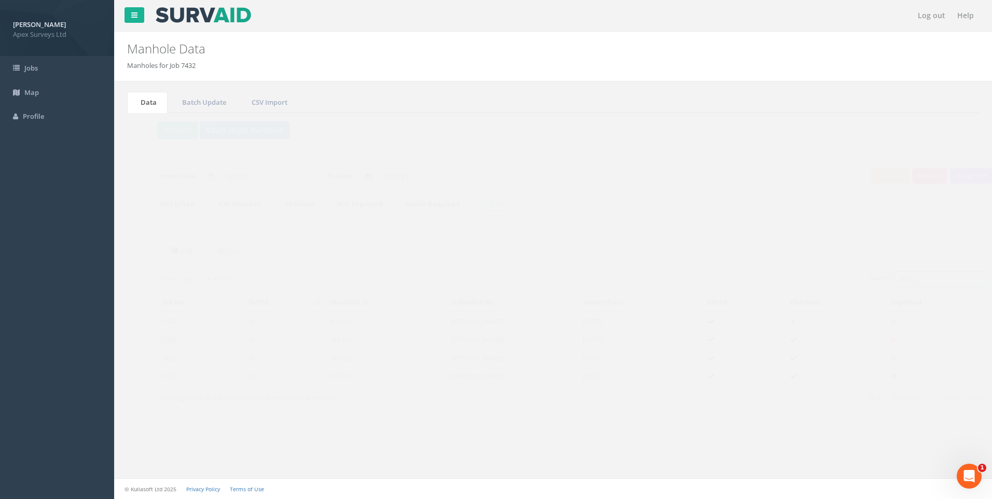
click at [892, 281] on input "618" at bounding box center [921, 279] width 95 height 16
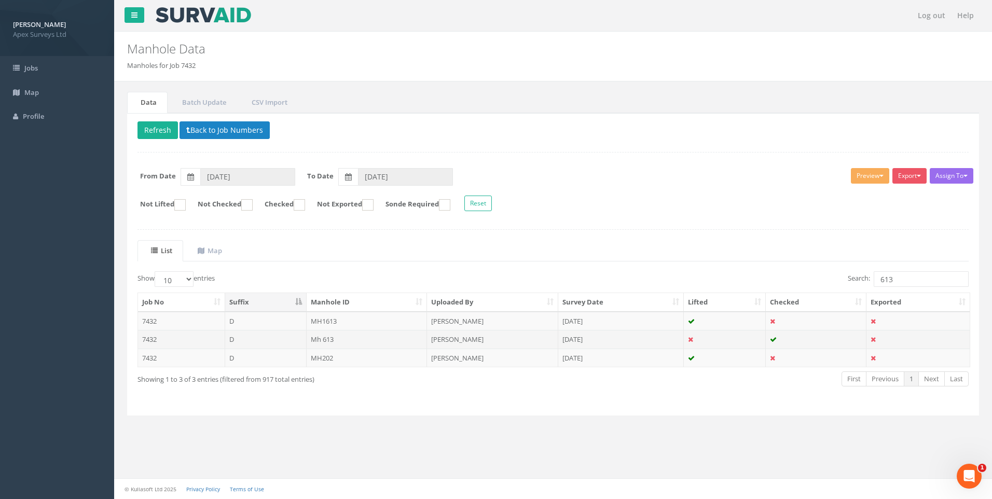
click at [375, 340] on td "Mh 613" at bounding box center [367, 339] width 121 height 19
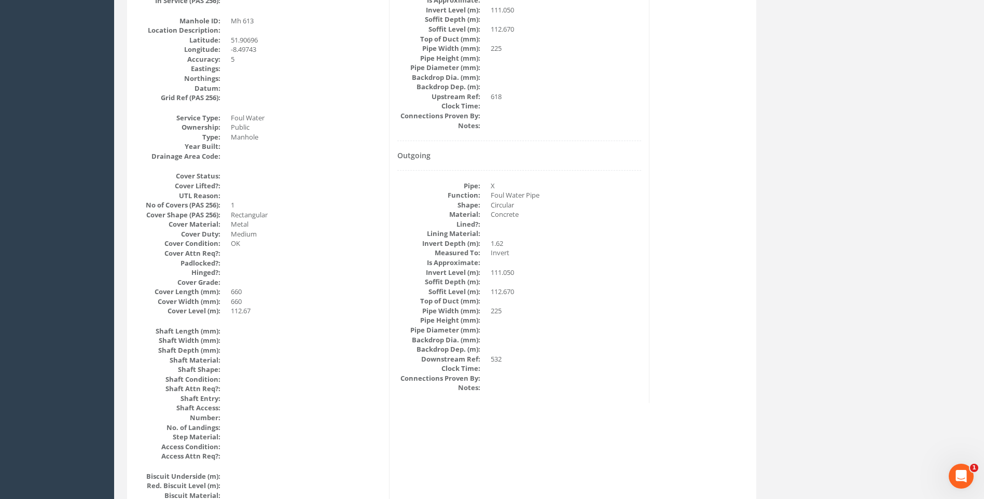
scroll to position [311, 0]
click at [612, 293] on dd "112.670" at bounding box center [566, 291] width 150 height 10
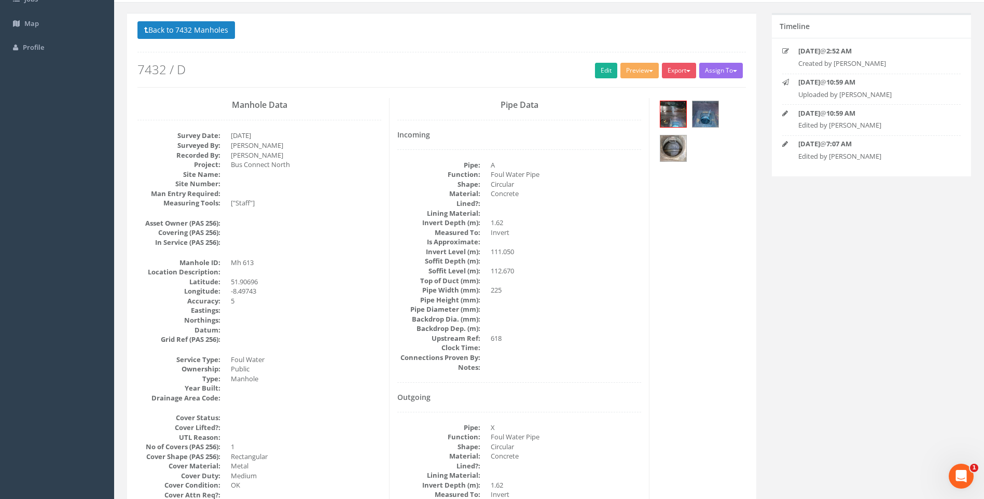
scroll to position [0, 0]
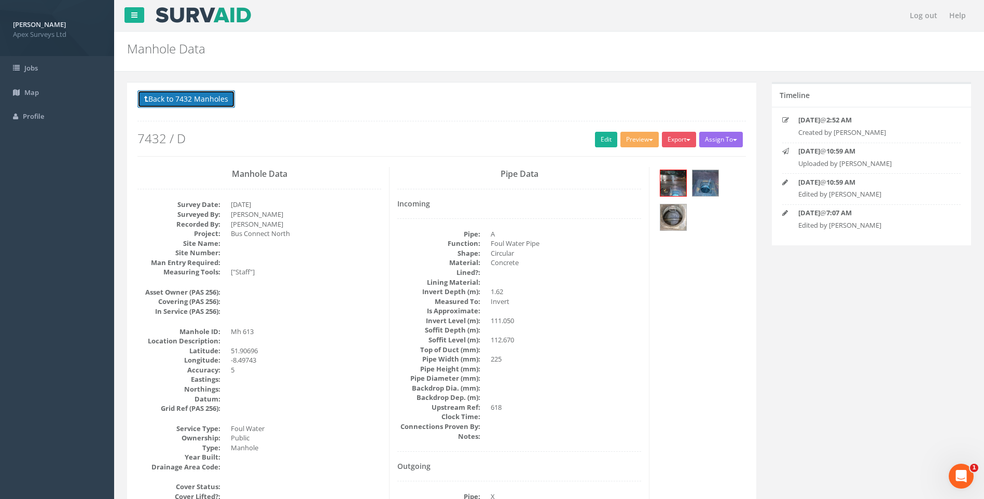
click at [190, 104] on button "Back to 7432 Manholes" at bounding box center [187, 99] width 98 height 18
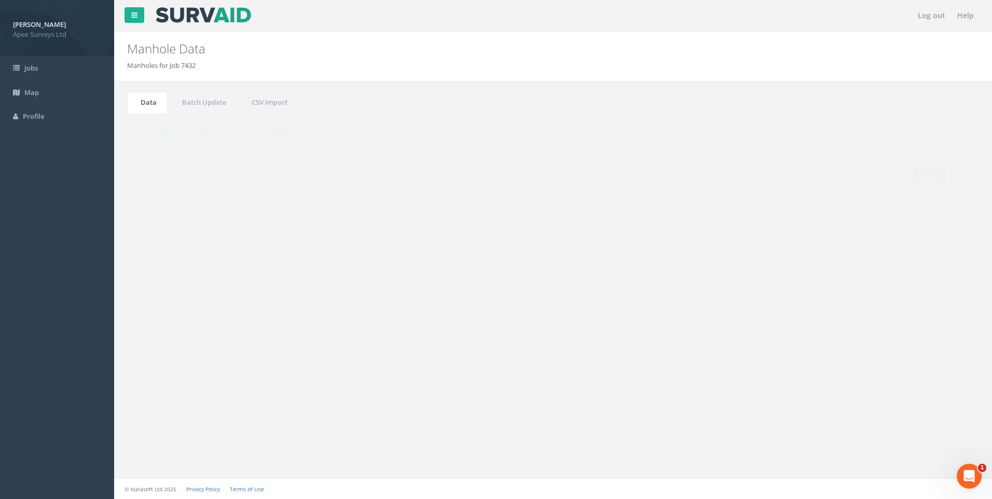
drag, startPoint x: 888, startPoint y: 284, endPoint x: 893, endPoint y: 283, distance: 5.2
click at [893, 283] on input "613" at bounding box center [921, 279] width 95 height 16
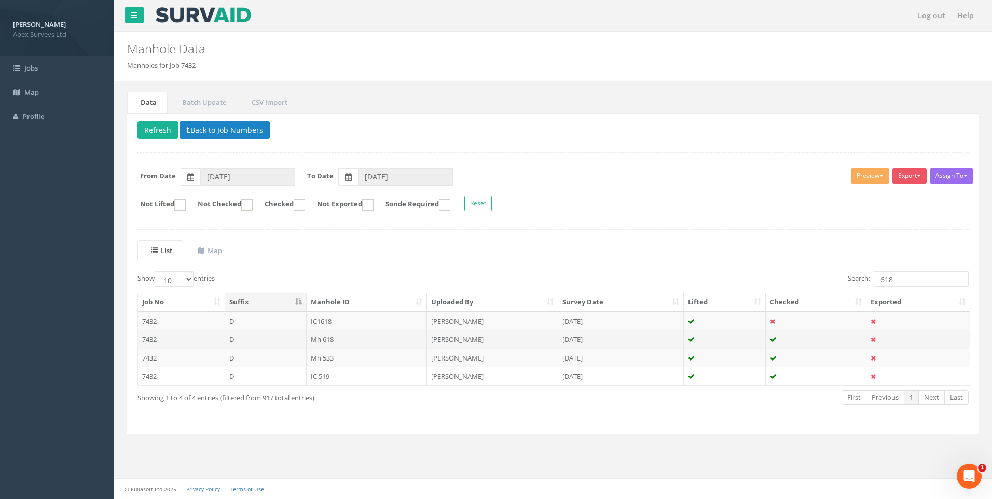
drag, startPoint x: 375, startPoint y: 337, endPoint x: 444, endPoint y: 344, distance: 69.3
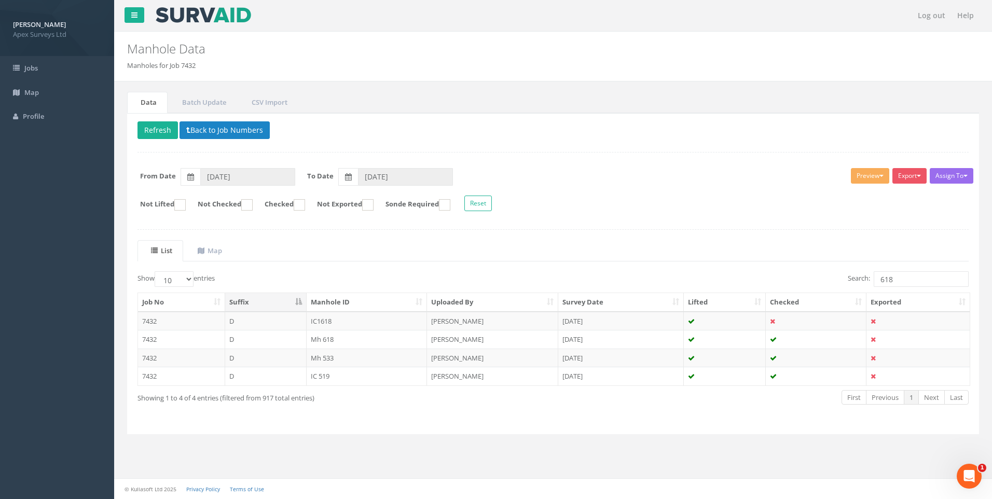
click at [375, 337] on td "Mh 618" at bounding box center [367, 339] width 121 height 19
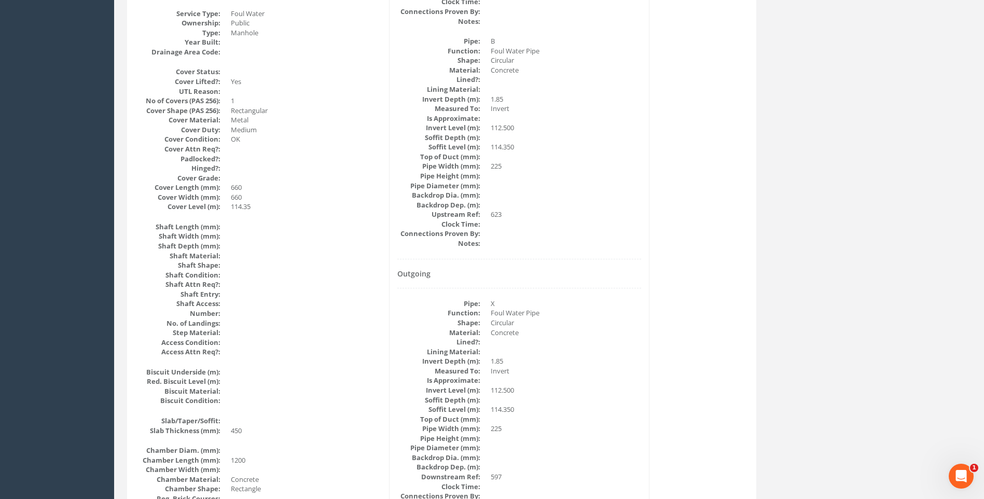
scroll to position [519, 0]
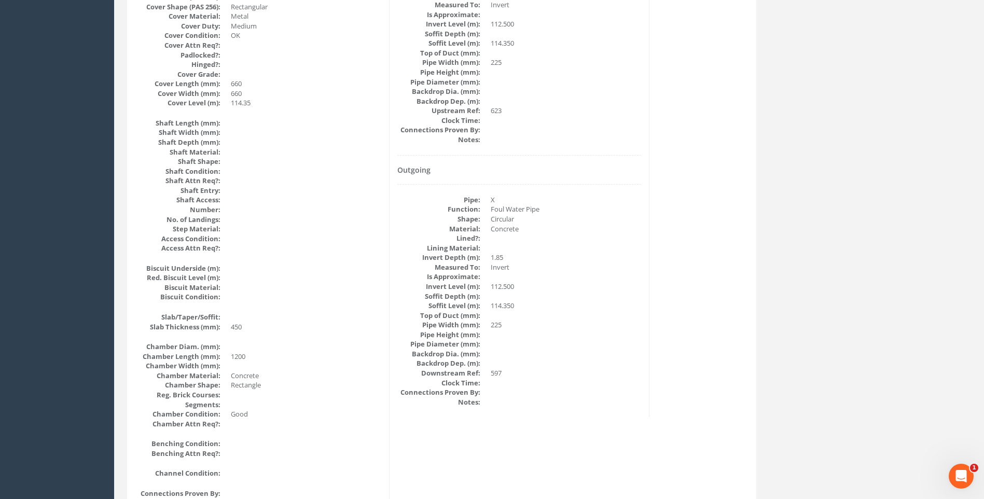
click at [624, 286] on dd "112.500" at bounding box center [566, 287] width 150 height 10
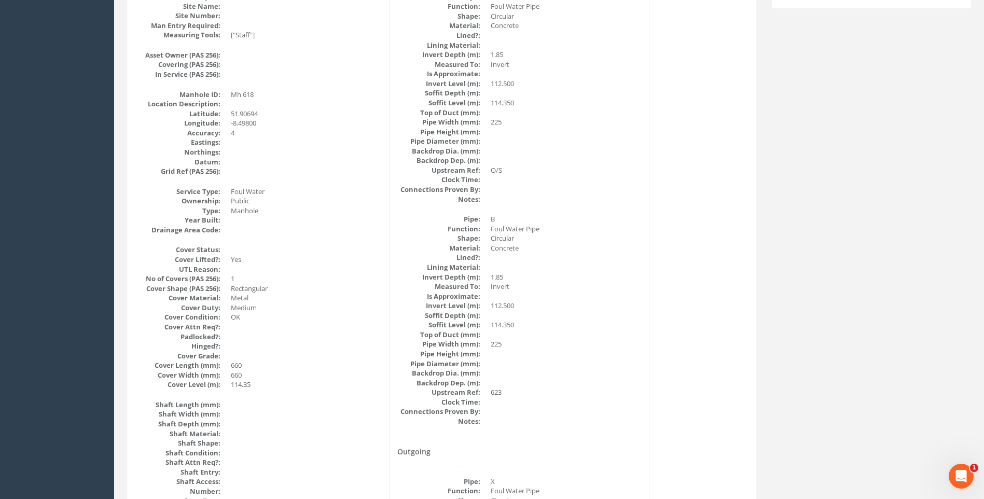
scroll to position [311, 0]
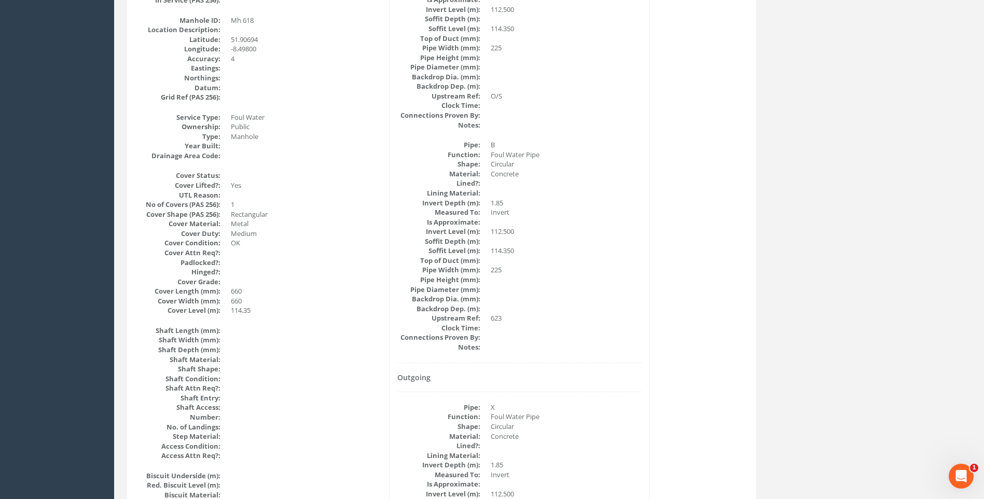
click at [601, 329] on dd at bounding box center [566, 328] width 150 height 10
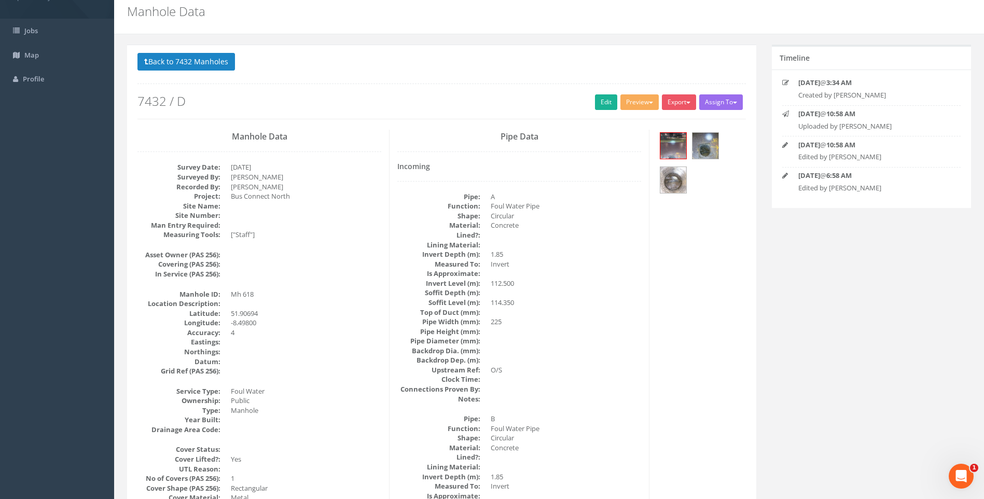
scroll to position [0, 0]
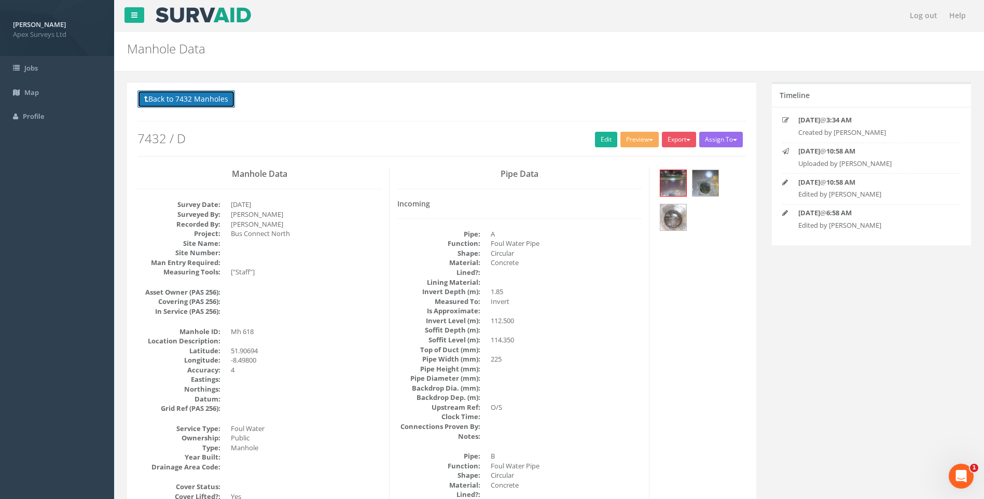
drag, startPoint x: 204, startPoint y: 101, endPoint x: 249, endPoint y: 118, distance: 47.8
click at [205, 101] on button "Back to 7432 Manholes" at bounding box center [187, 99] width 98 height 18
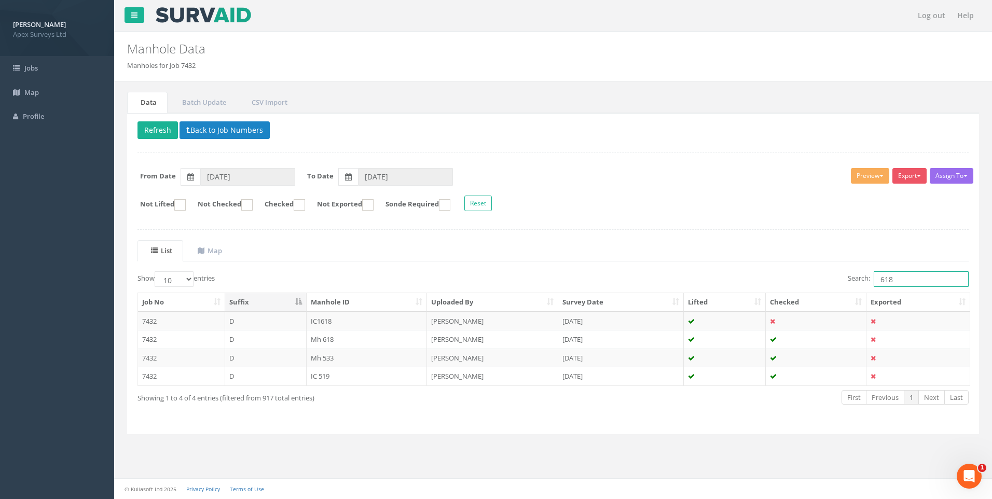
drag, startPoint x: 880, startPoint y: 280, endPoint x: 931, endPoint y: 282, distance: 50.9
click at [930, 284] on input "618" at bounding box center [921, 279] width 95 height 16
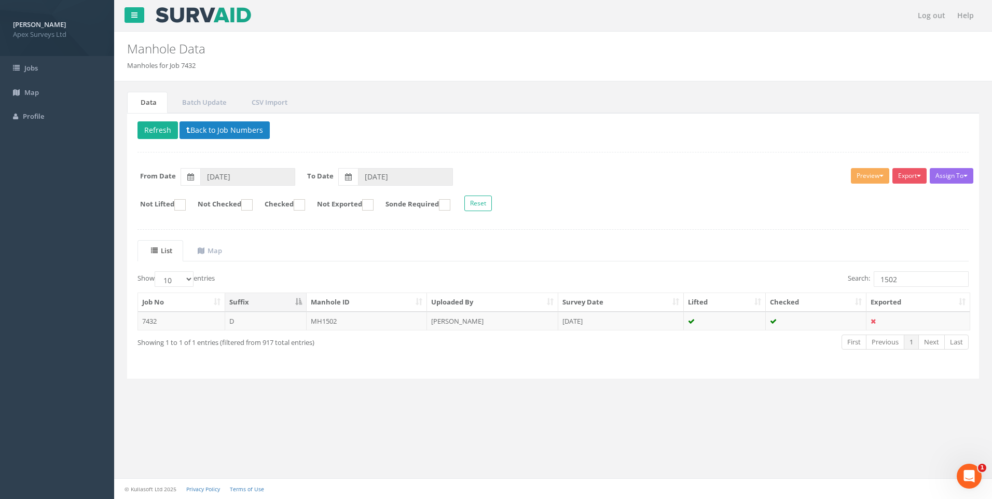
drag, startPoint x: 467, startPoint y: 318, endPoint x: 604, endPoint y: 370, distance: 146.7
click at [467, 319] on td "[PERSON_NAME]" at bounding box center [492, 321] width 131 height 19
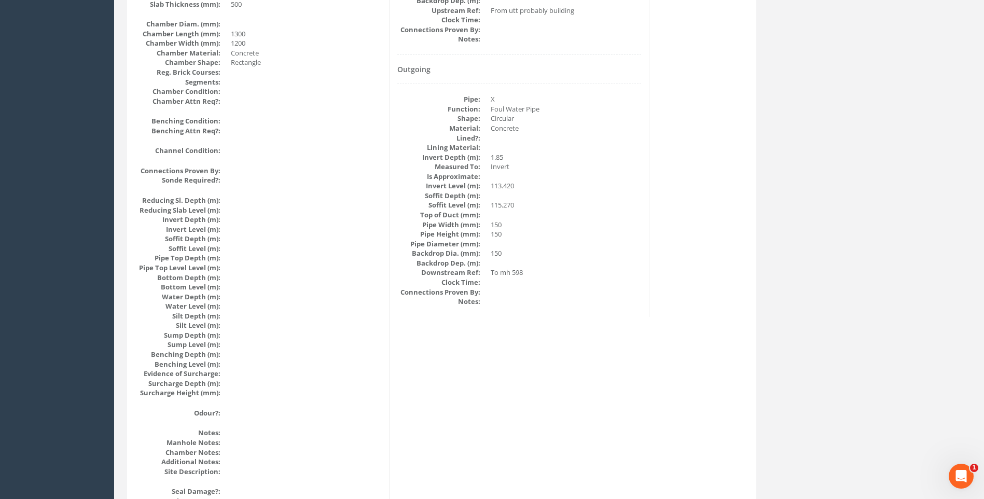
scroll to position [686, 0]
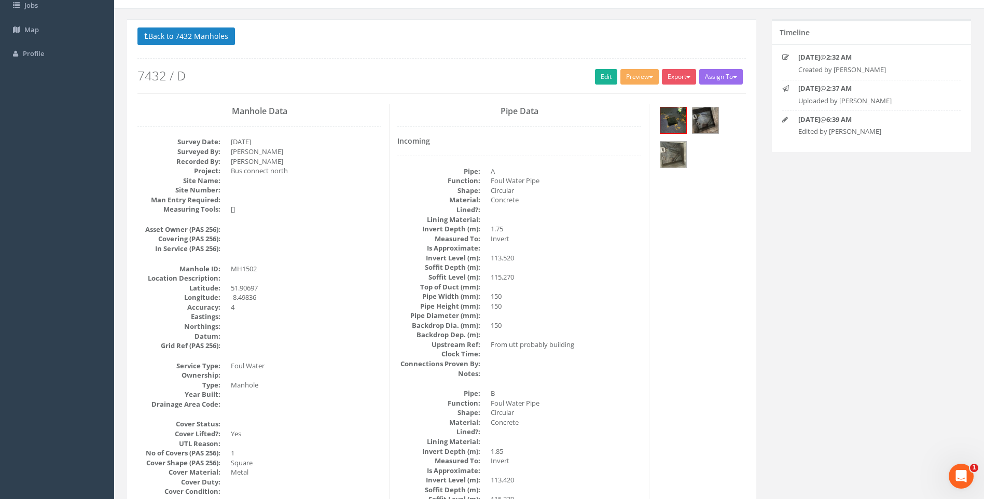
scroll to position [0, 0]
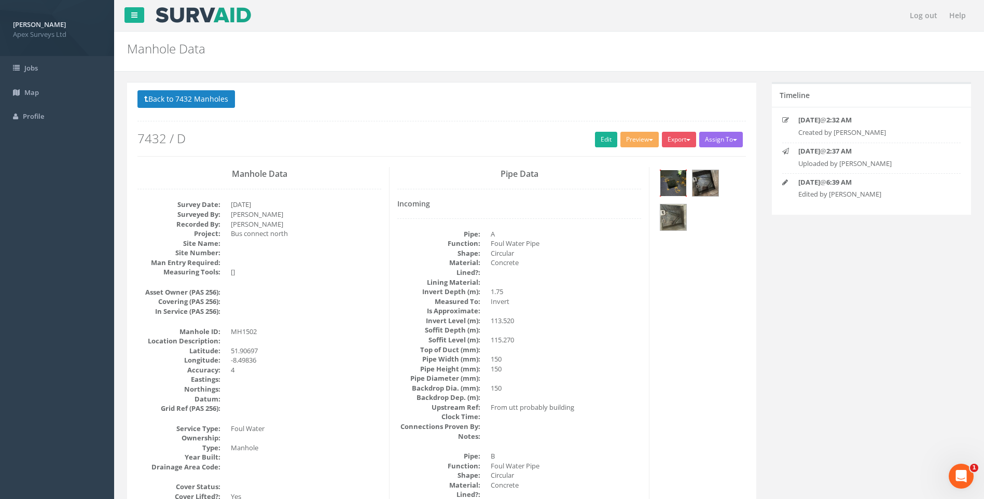
click at [666, 170] on img at bounding box center [674, 183] width 26 height 26
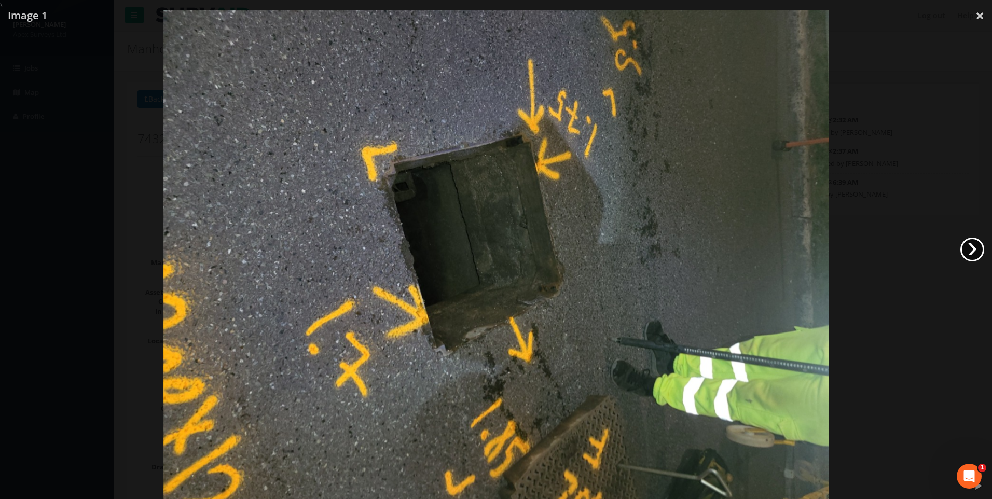
click at [975, 245] on link "›" at bounding box center [973, 250] width 24 height 24
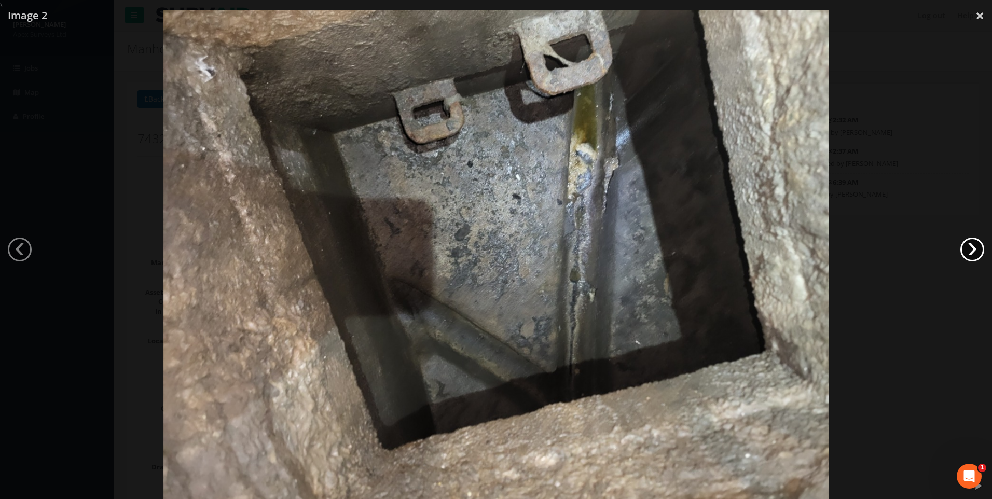
click at [975, 245] on link "›" at bounding box center [973, 250] width 24 height 24
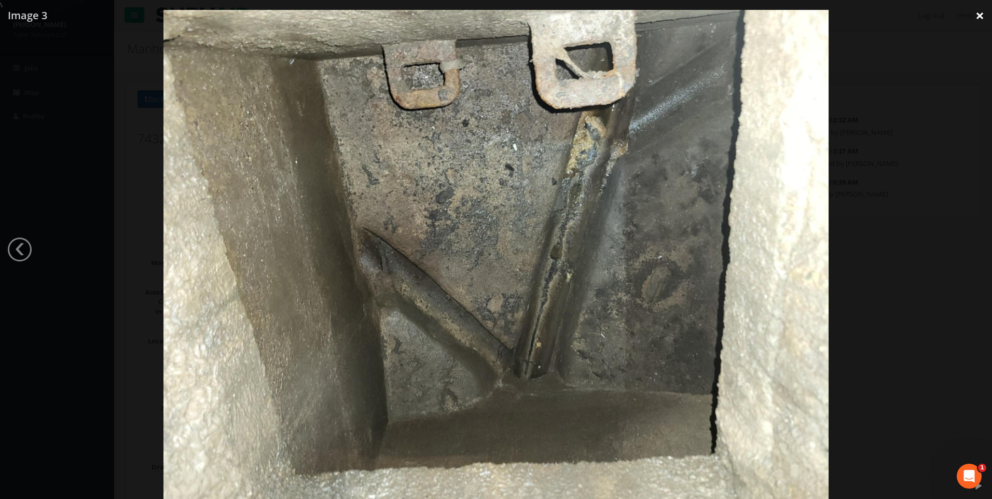
click at [977, 12] on link "×" at bounding box center [980, 15] width 24 height 31
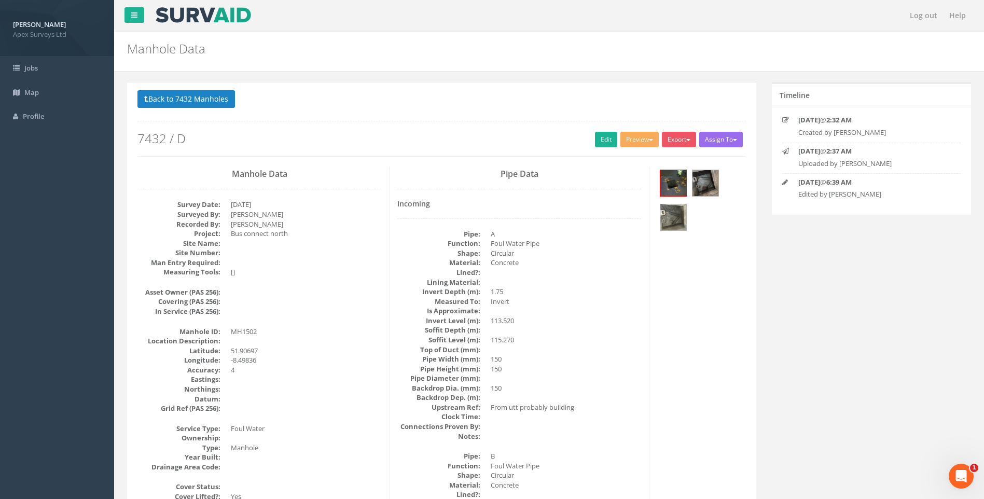
drag, startPoint x: 154, startPoint y: 97, endPoint x: 250, endPoint y: 121, distance: 99.1
click at [154, 98] on button "Back to 7432 Manholes" at bounding box center [187, 99] width 98 height 18
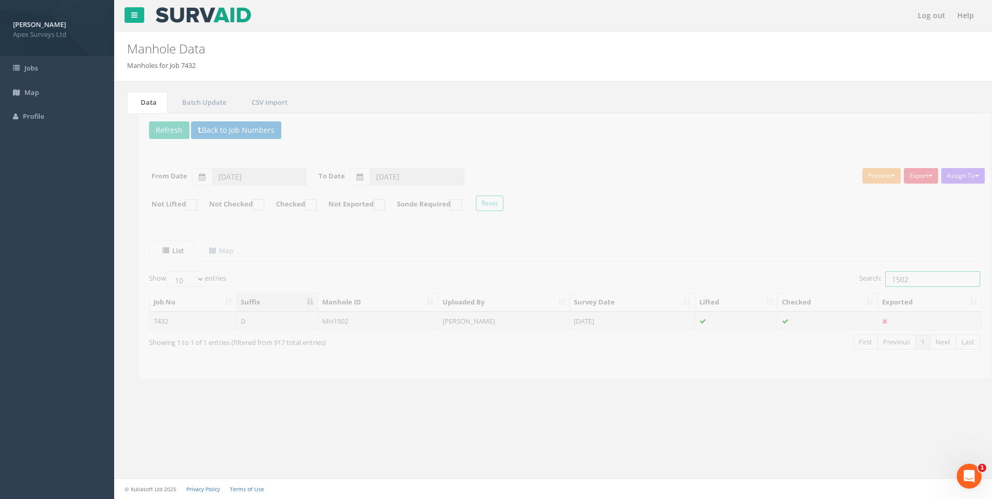
drag, startPoint x: 881, startPoint y: 278, endPoint x: 930, endPoint y: 280, distance: 49.3
click at [930, 280] on input "1502" at bounding box center [921, 279] width 95 height 16
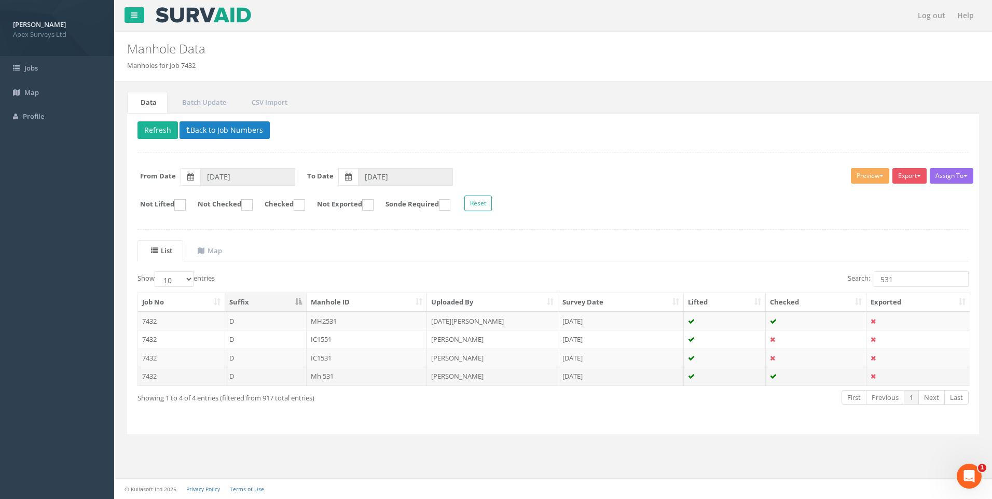
click at [348, 375] on td "Mh 531" at bounding box center [367, 376] width 121 height 19
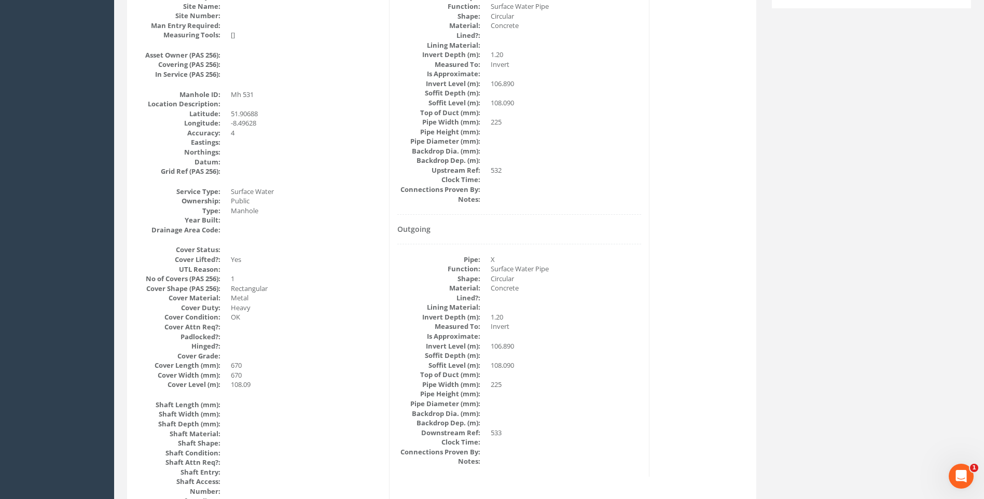
scroll to position [219, 0]
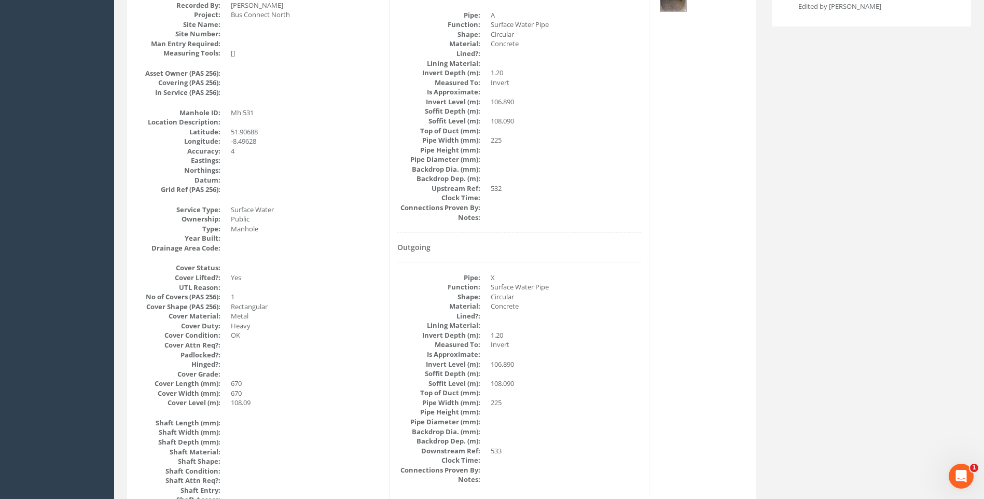
click at [636, 330] on dd at bounding box center [566, 326] width 150 height 10
click at [633, 243] on div "Pipe Data Incoming Pipe: A Function: Surface Water Pipe Shape: Circular Materia…" at bounding box center [520, 221] width 260 height 547
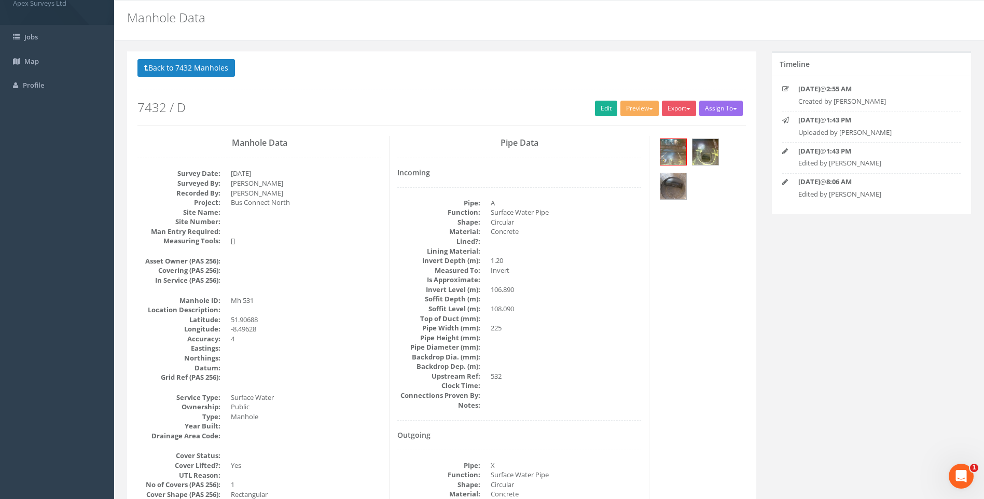
scroll to position [0, 0]
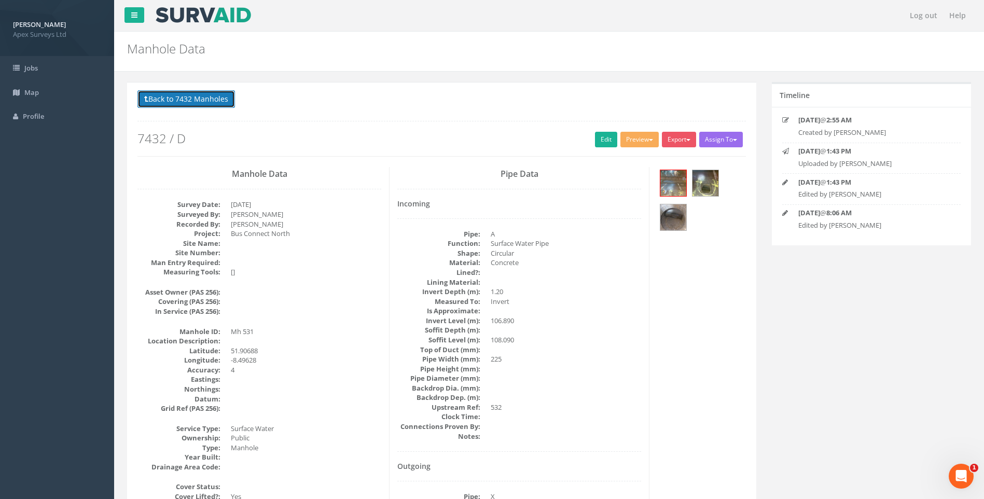
click at [192, 100] on button "Back to 7432 Manholes" at bounding box center [187, 99] width 98 height 18
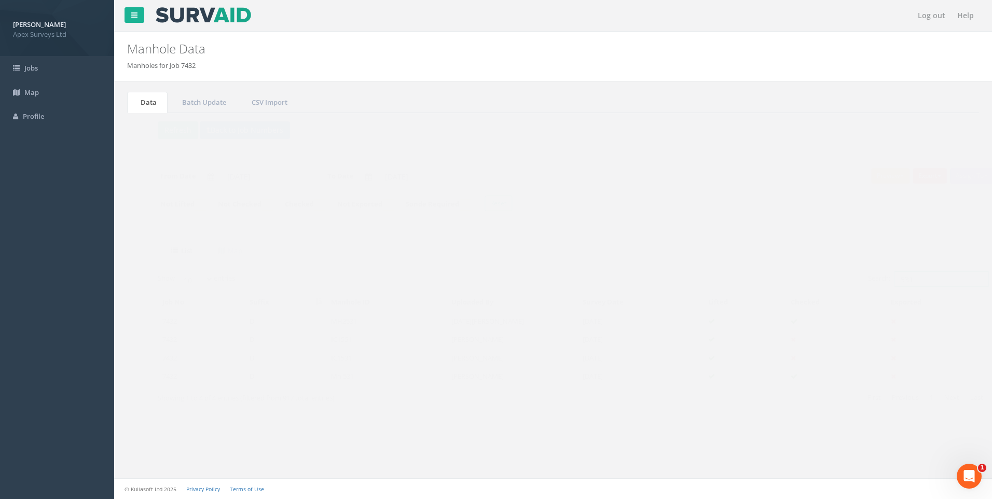
drag, startPoint x: 878, startPoint y: 278, endPoint x: 919, endPoint y: 279, distance: 41.0
click at [919, 279] on input "531" at bounding box center [921, 279] width 95 height 16
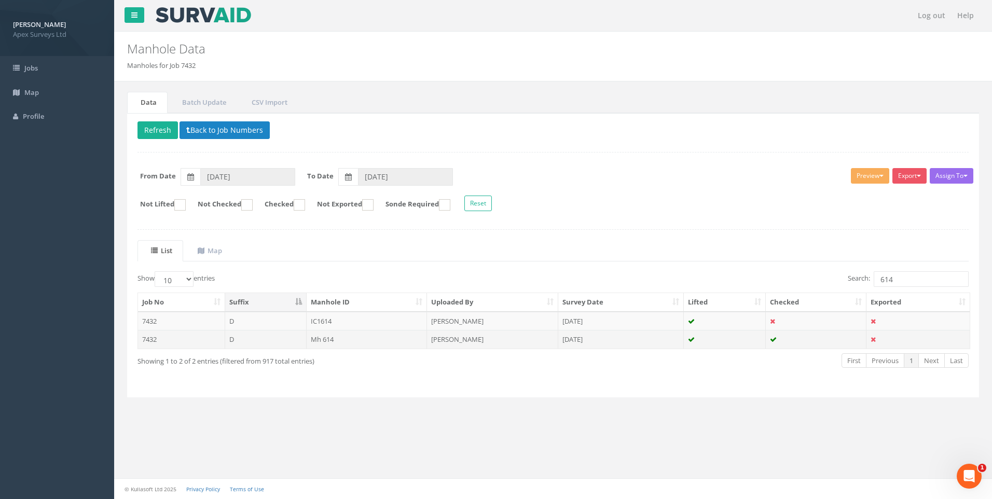
click at [337, 343] on td "Mh 614" at bounding box center [367, 339] width 121 height 19
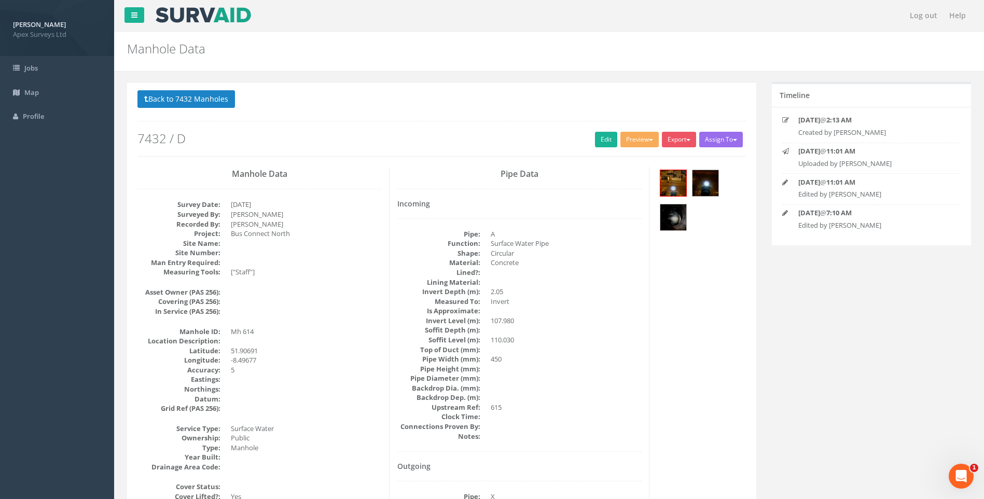
click at [624, 346] on dd at bounding box center [566, 350] width 150 height 10
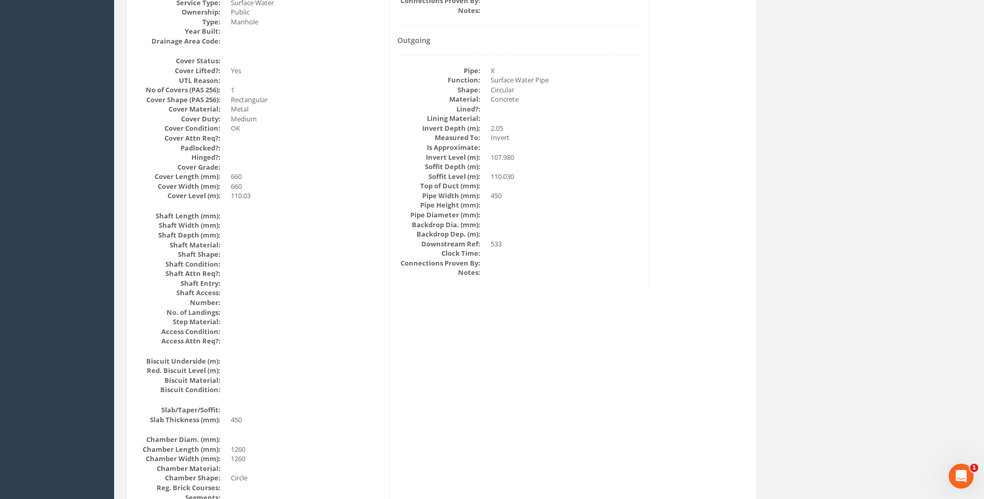
scroll to position [219, 0]
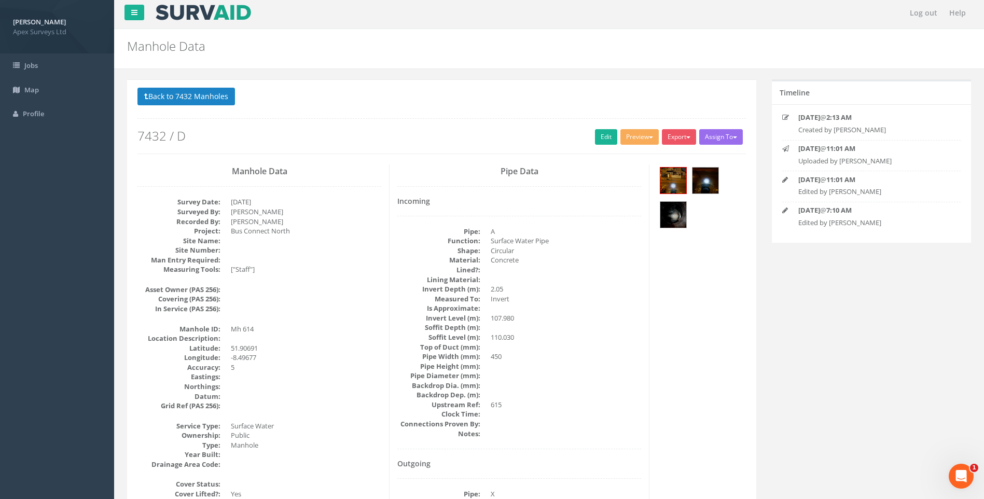
scroll to position [0, 0]
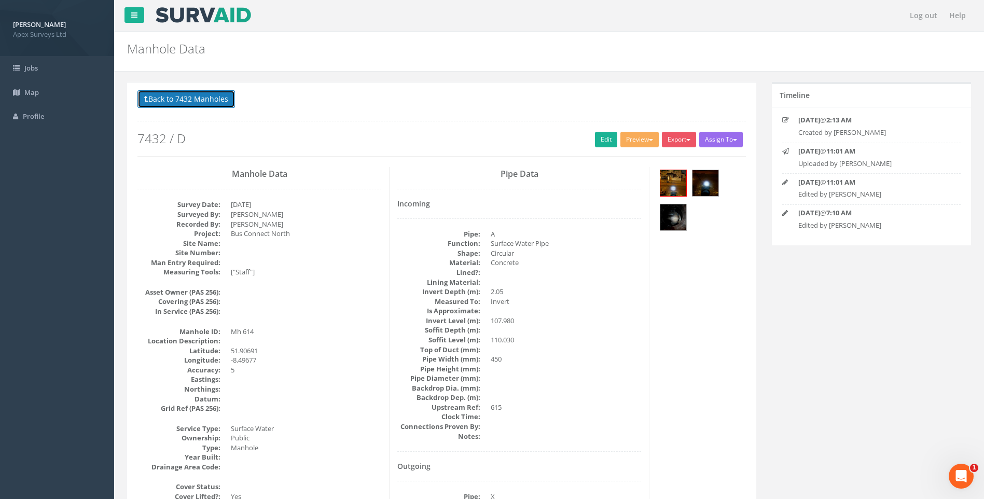
drag, startPoint x: 203, startPoint y: 97, endPoint x: 373, endPoint y: 152, distance: 179.0
click at [204, 97] on button "Back to 7432 Manholes" at bounding box center [187, 99] width 98 height 18
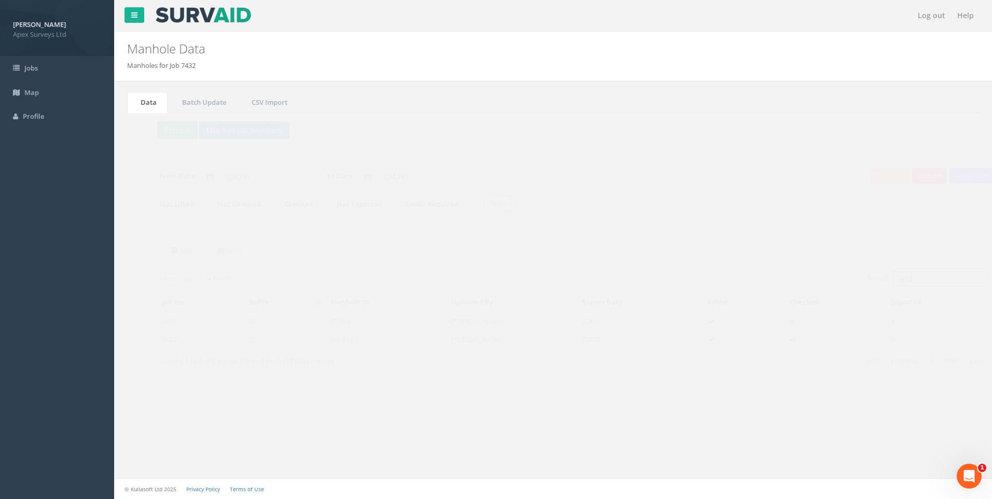
drag, startPoint x: 879, startPoint y: 280, endPoint x: 928, endPoint y: 282, distance: 49.9
click at [928, 282] on input "614" at bounding box center [921, 279] width 95 height 16
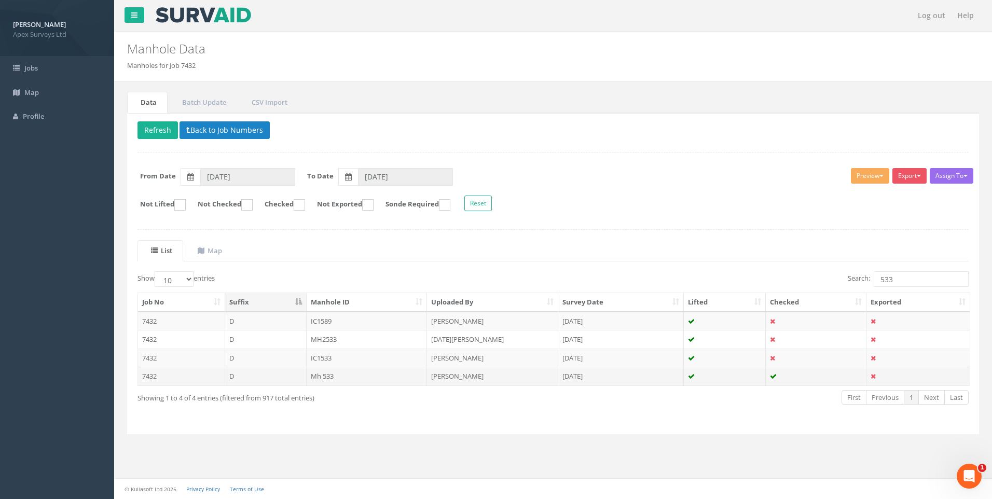
click at [343, 374] on td "Mh 533" at bounding box center [367, 376] width 121 height 19
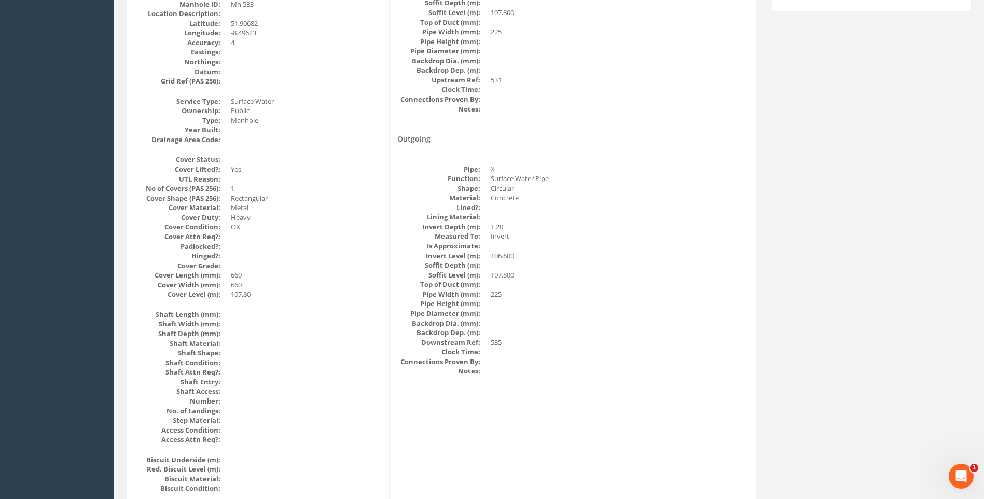
scroll to position [120, 0]
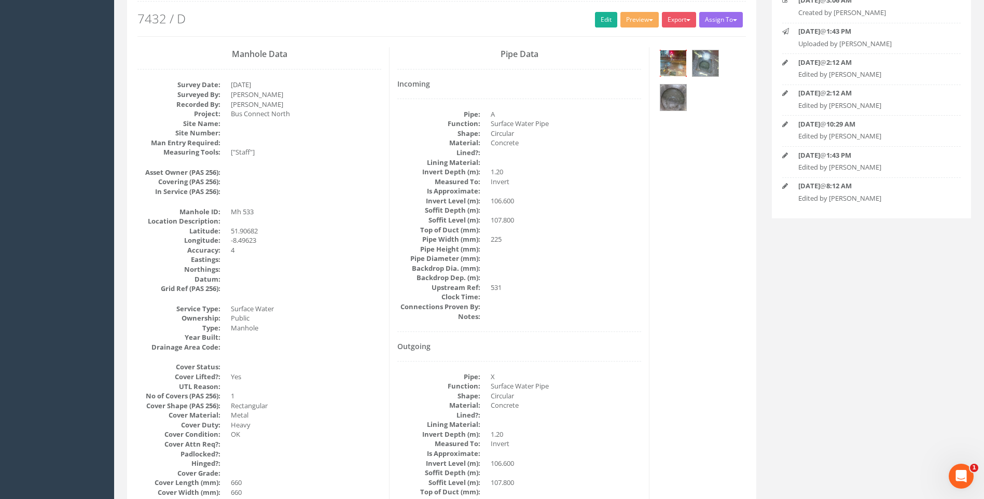
click at [676, 59] on img at bounding box center [674, 63] width 26 height 26
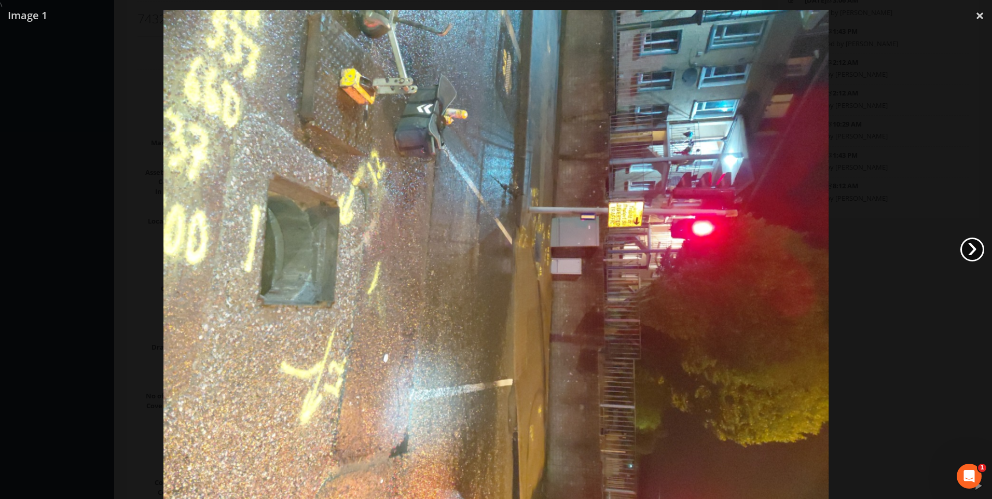
click at [978, 244] on link "›" at bounding box center [973, 250] width 24 height 24
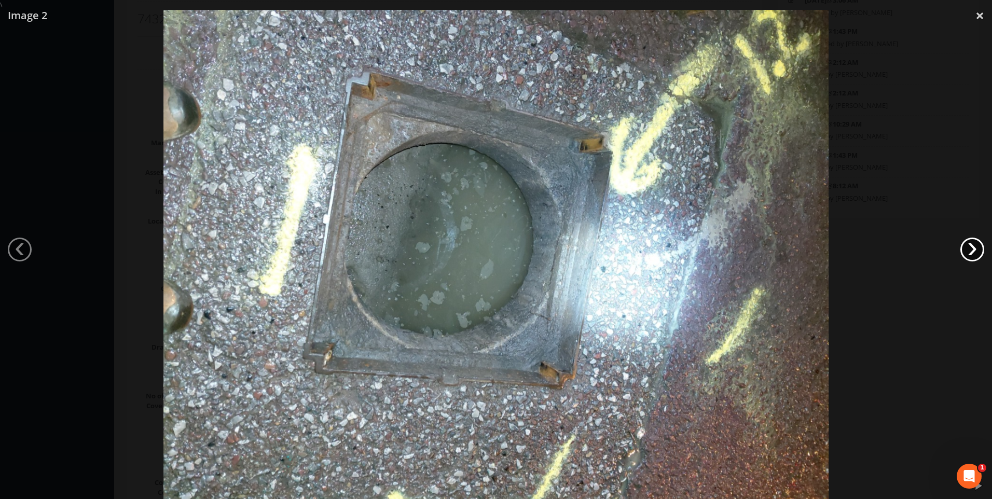
click at [978, 244] on link "›" at bounding box center [973, 250] width 24 height 24
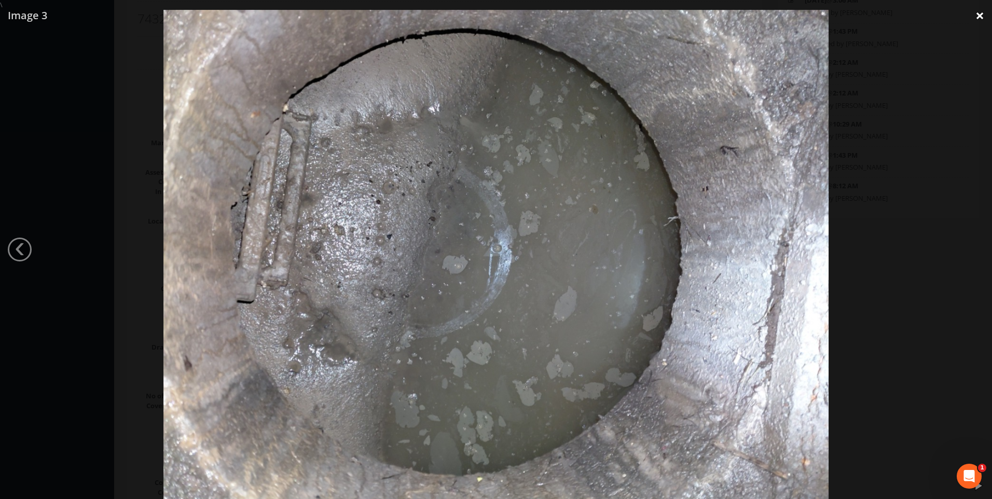
click at [980, 16] on link "×" at bounding box center [980, 15] width 24 height 31
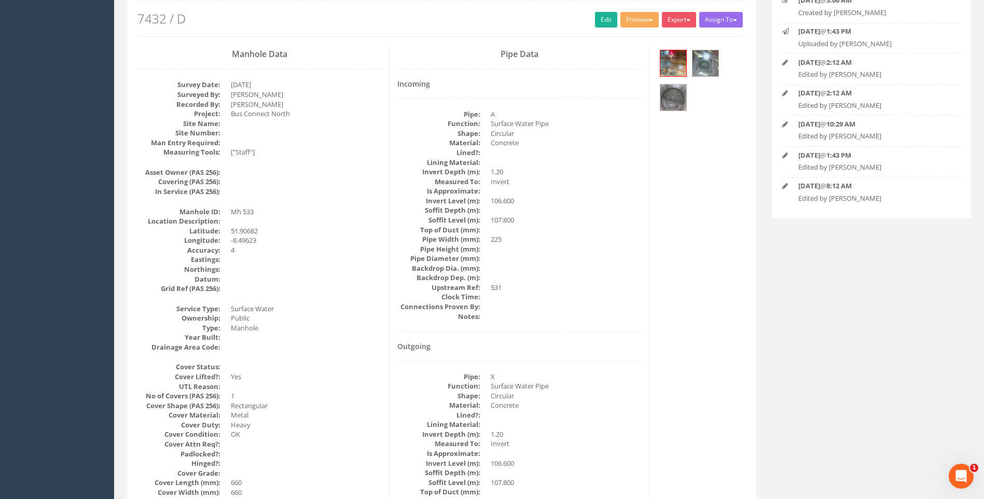
click at [642, 309] on div "Pipe Data Incoming Pipe: A Function: Surface Water Pipe Shape: Circular Materia…" at bounding box center [520, 320] width 260 height 547
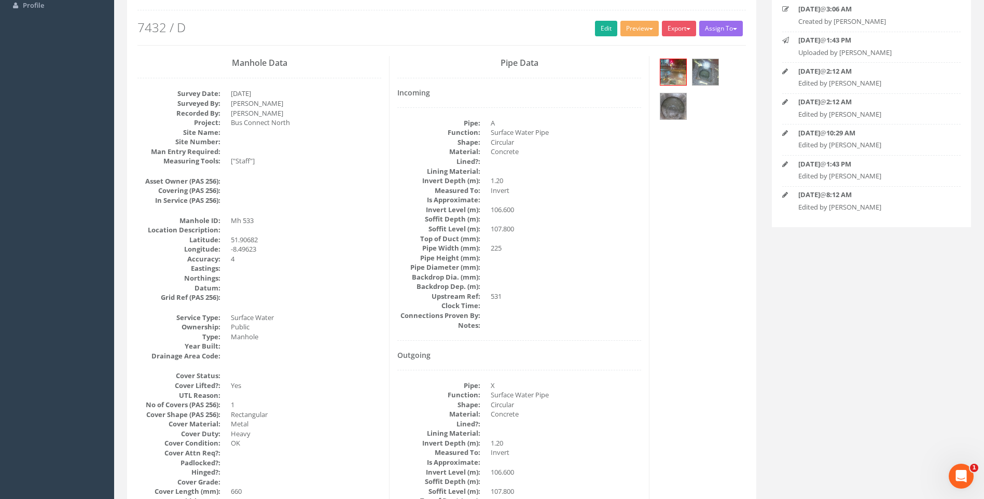
scroll to position [0, 0]
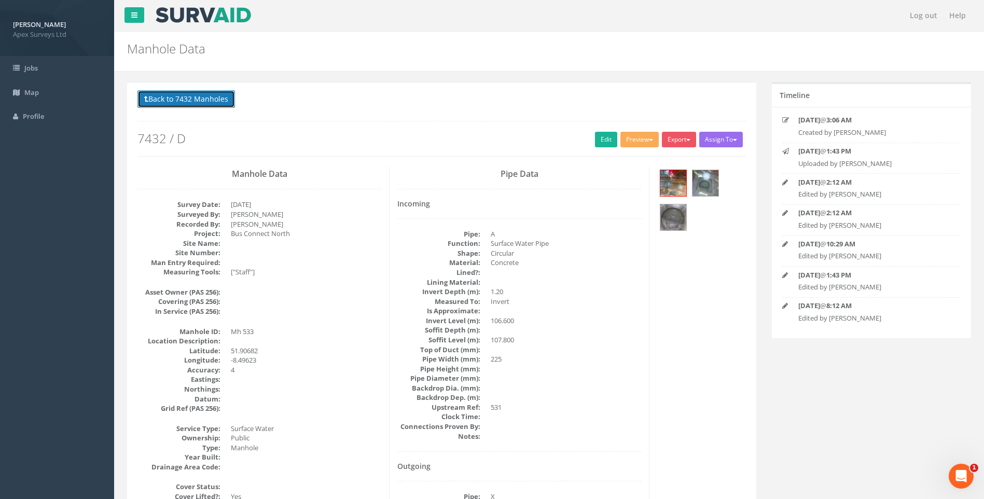
drag, startPoint x: 188, startPoint y: 97, endPoint x: 463, endPoint y: 220, distance: 300.8
click at [189, 97] on button "Back to 7432 Manholes" at bounding box center [187, 99] width 98 height 18
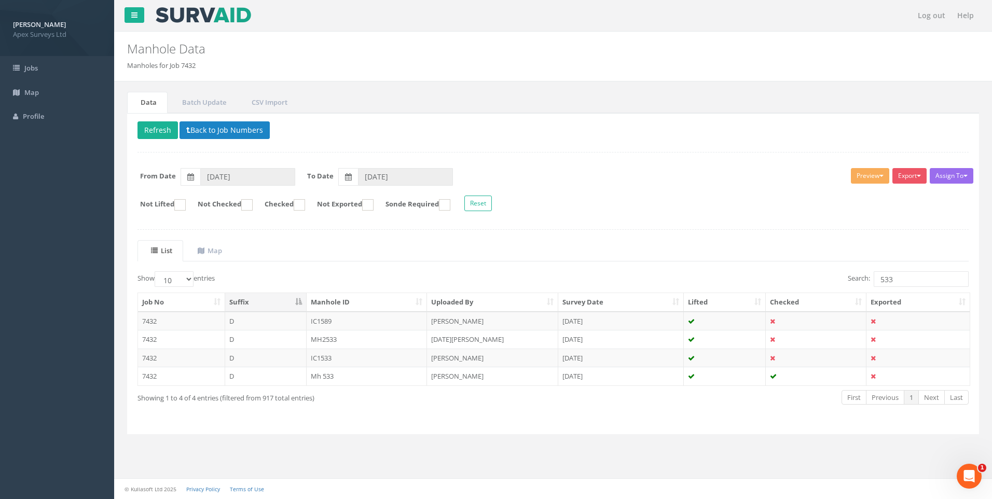
drag, startPoint x: 349, startPoint y: 372, endPoint x: 377, endPoint y: 374, distance: 28.7
click at [349, 372] on td "Mh 533" at bounding box center [367, 376] width 121 height 19
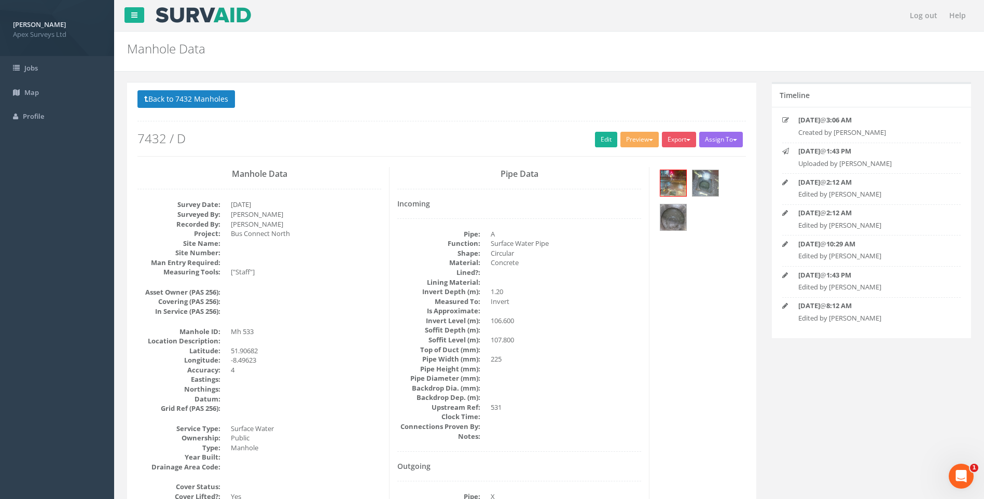
click at [601, 359] on dd "225" at bounding box center [566, 359] width 150 height 10
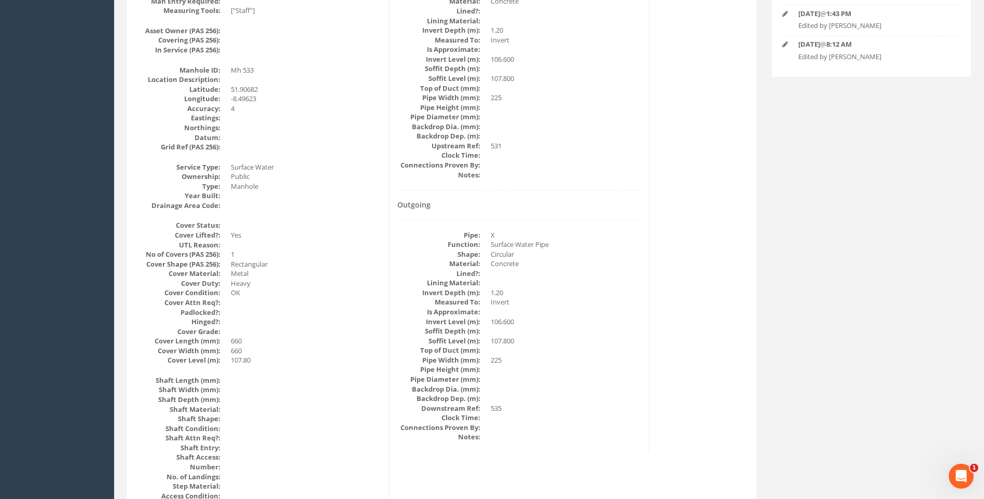
scroll to position [259, 0]
drag, startPoint x: 628, startPoint y: 309, endPoint x: 539, endPoint y: 283, distance: 93.6
click at [628, 309] on dd at bounding box center [566, 314] width 150 height 10
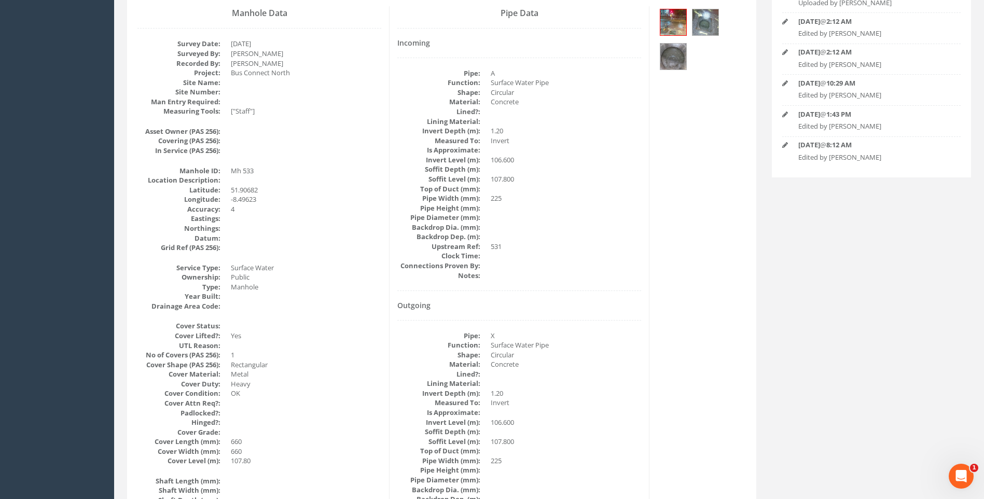
scroll to position [0, 0]
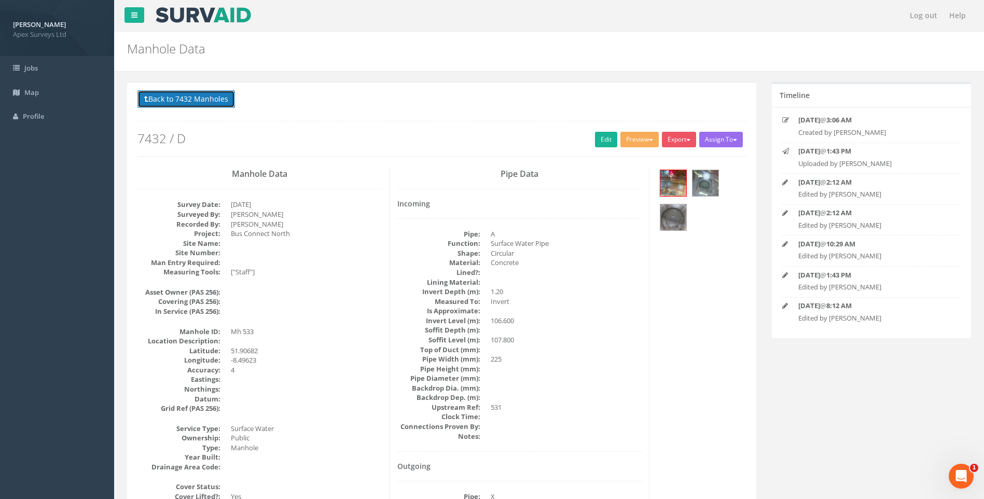
drag, startPoint x: 174, startPoint y: 95, endPoint x: 212, endPoint y: 119, distance: 45.5
click at [174, 95] on button "Back to 7432 Manholes" at bounding box center [187, 99] width 98 height 18
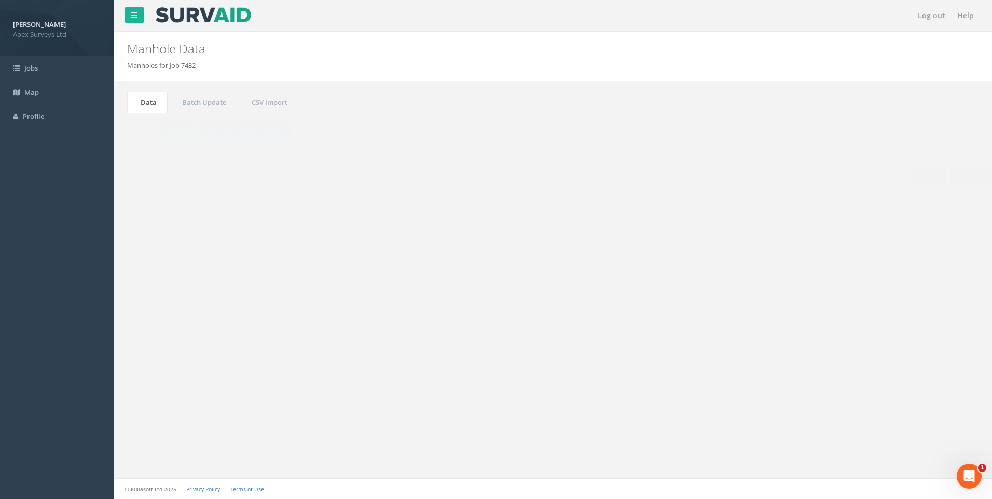
click at [895, 281] on input "533" at bounding box center [921, 279] width 95 height 16
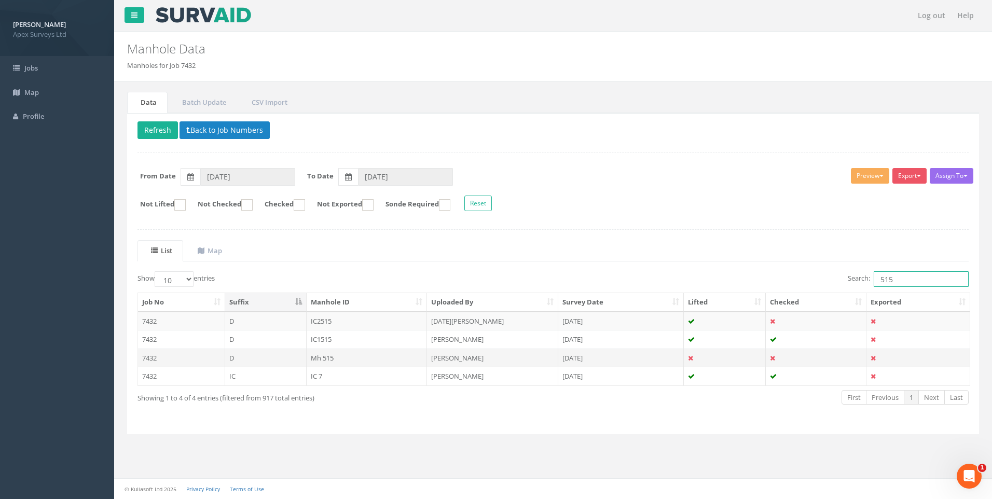
type input "515"
click at [364, 354] on td "Mh 515" at bounding box center [367, 358] width 121 height 19
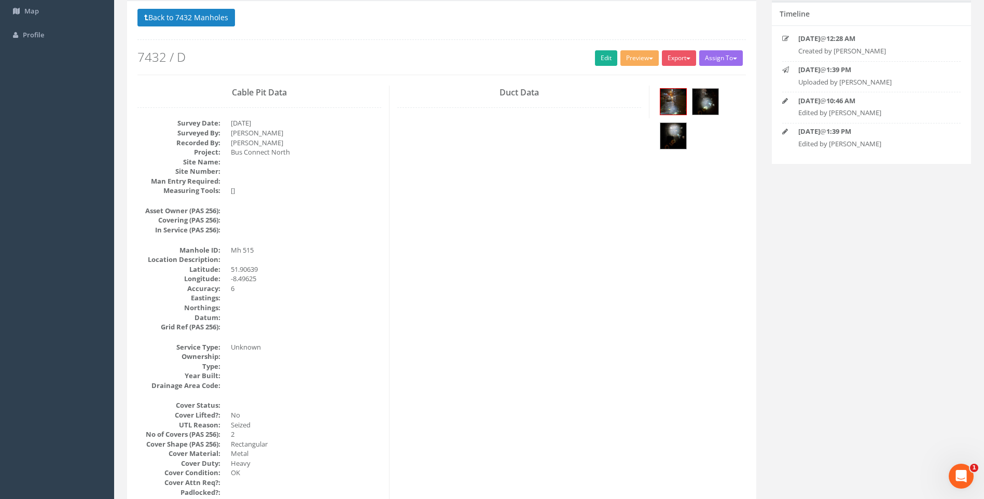
scroll to position [156, 0]
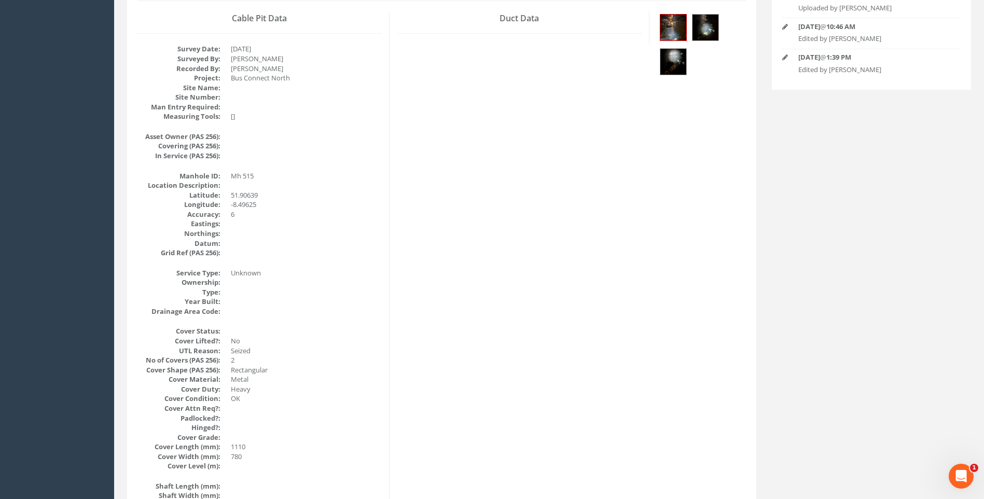
drag, startPoint x: 434, startPoint y: 285, endPoint x: 292, endPoint y: 224, distance: 155.0
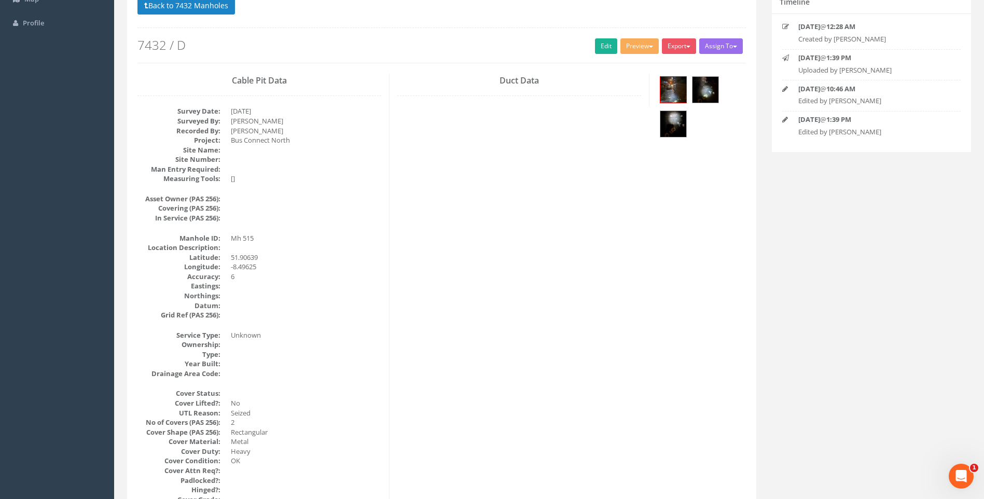
scroll to position [0, 0]
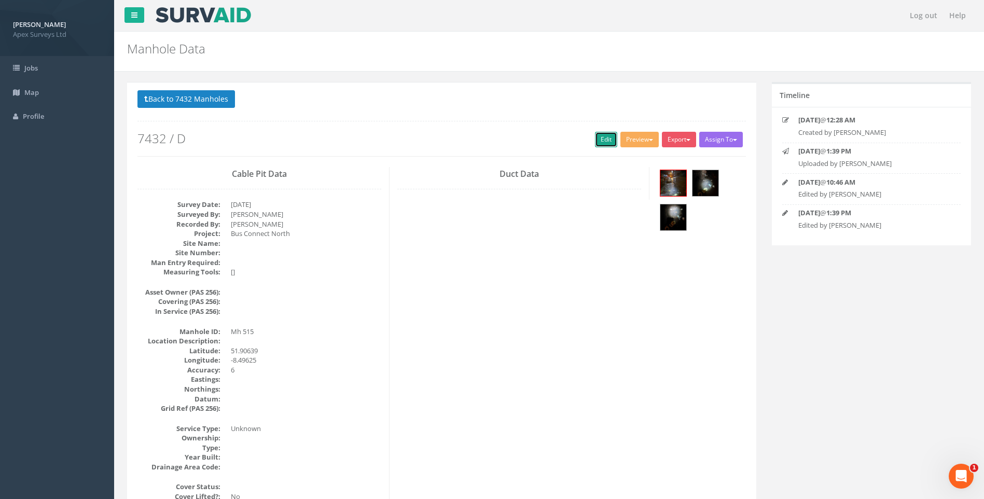
click at [598, 138] on link "Edit" at bounding box center [606, 140] width 22 height 16
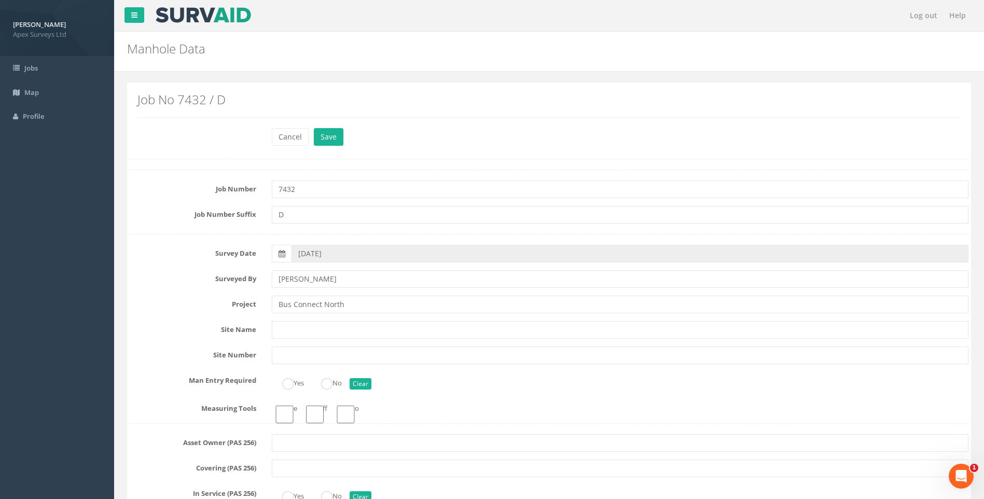
click at [142, 282] on label "Surveyed By" at bounding box center [193, 276] width 142 height 13
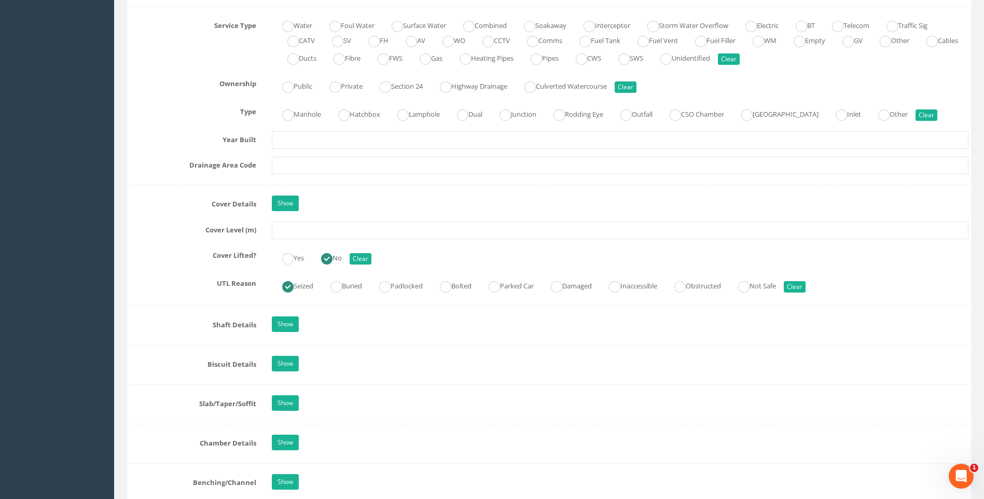
scroll to position [830, 0]
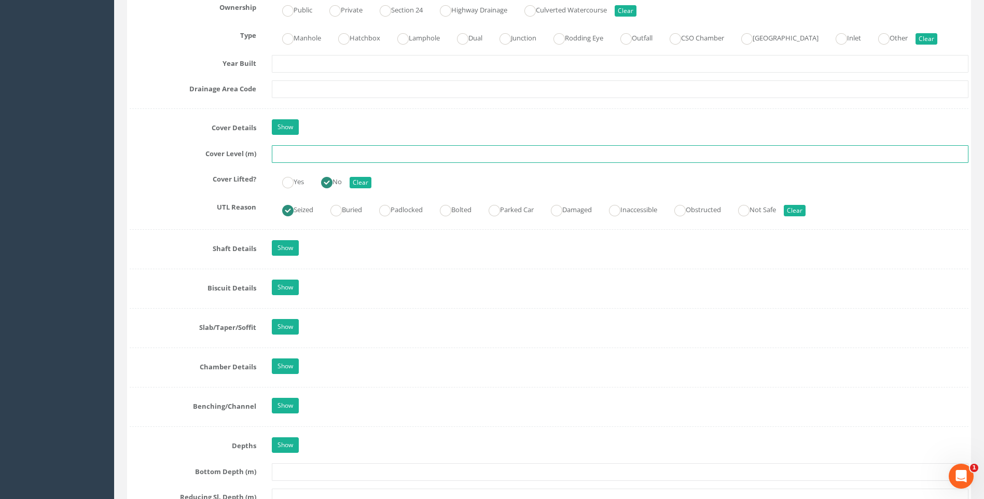
click at [297, 153] on input "text" at bounding box center [620, 154] width 697 height 18
type input "107.55"
click at [138, 209] on label "UTL Reason" at bounding box center [193, 205] width 142 height 13
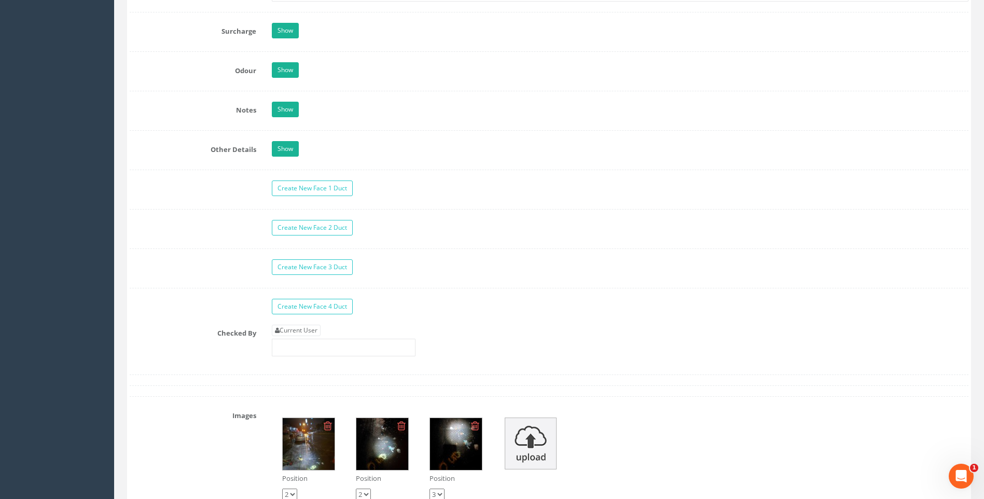
scroll to position [1557, 0]
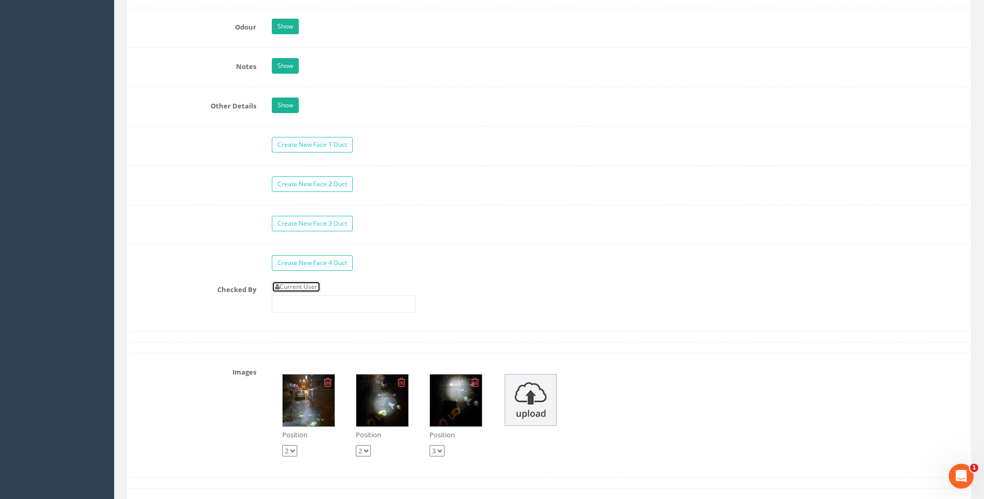
click at [302, 285] on link "Current User" at bounding box center [296, 286] width 49 height 11
type input "[PERSON_NAME]"
click at [197, 269] on div "Create New Face 4 Duct" at bounding box center [549, 264] width 855 height 18
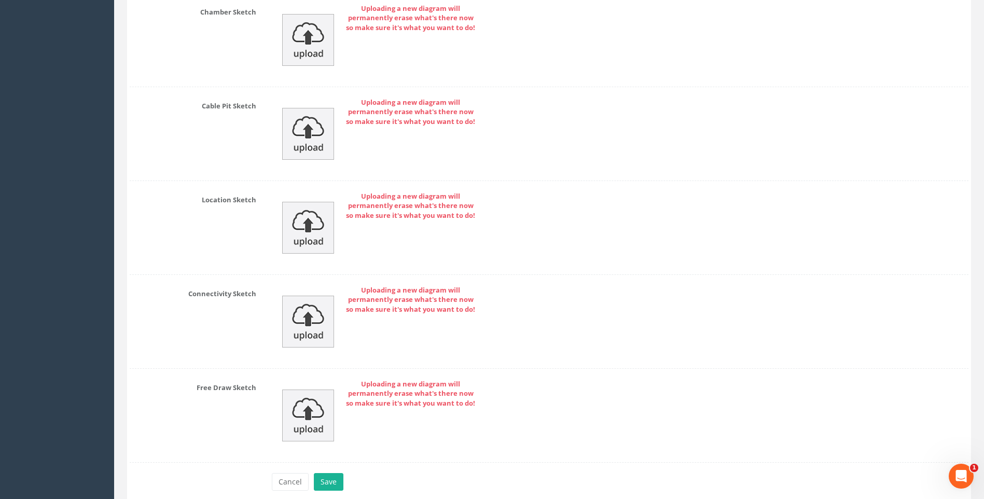
scroll to position [2229, 0]
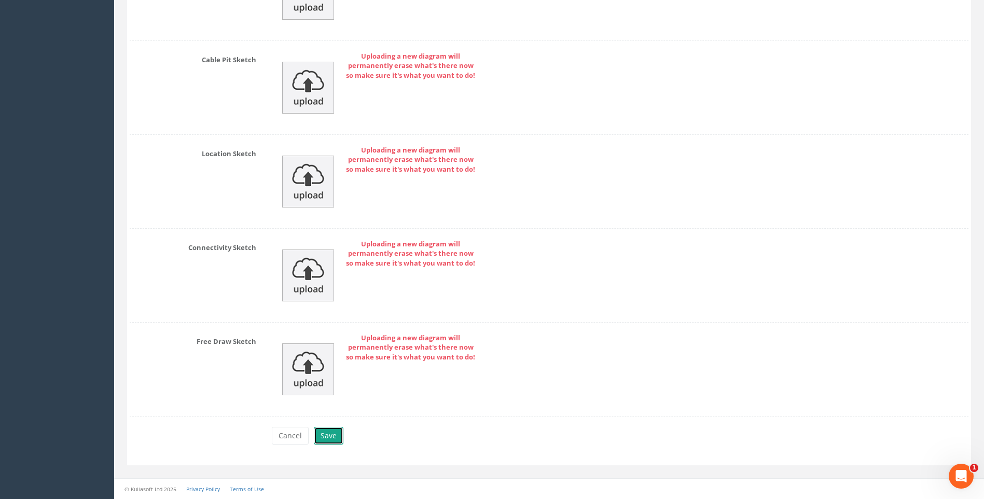
click at [325, 437] on button "Save" at bounding box center [329, 436] width 30 height 18
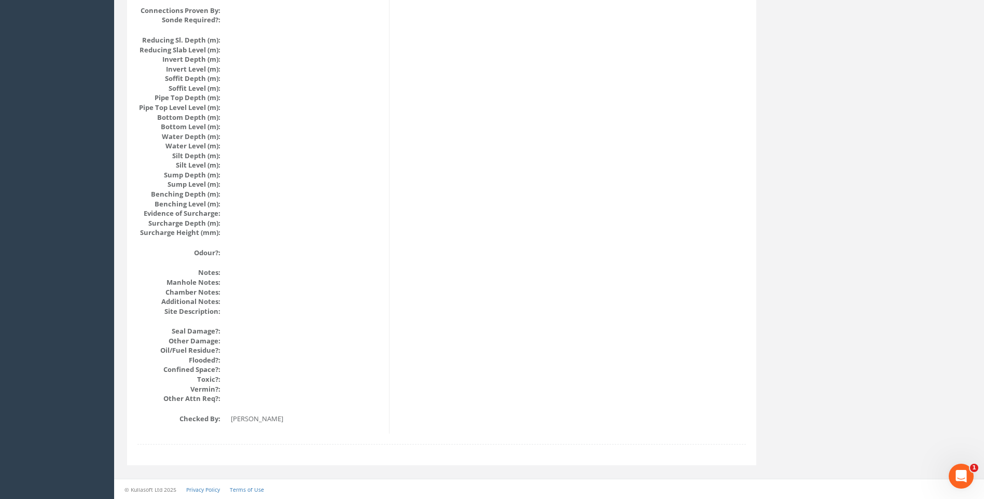
scroll to position [1002, 0]
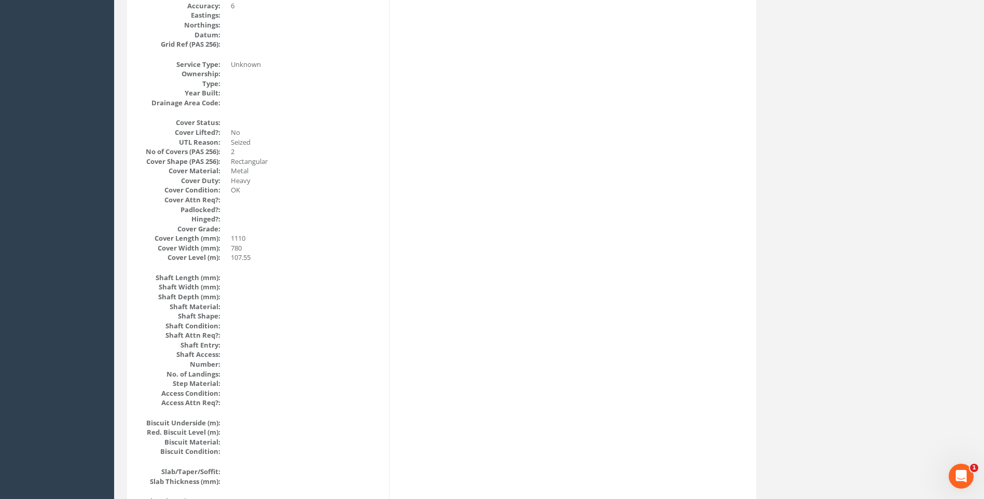
scroll to position [276, 0]
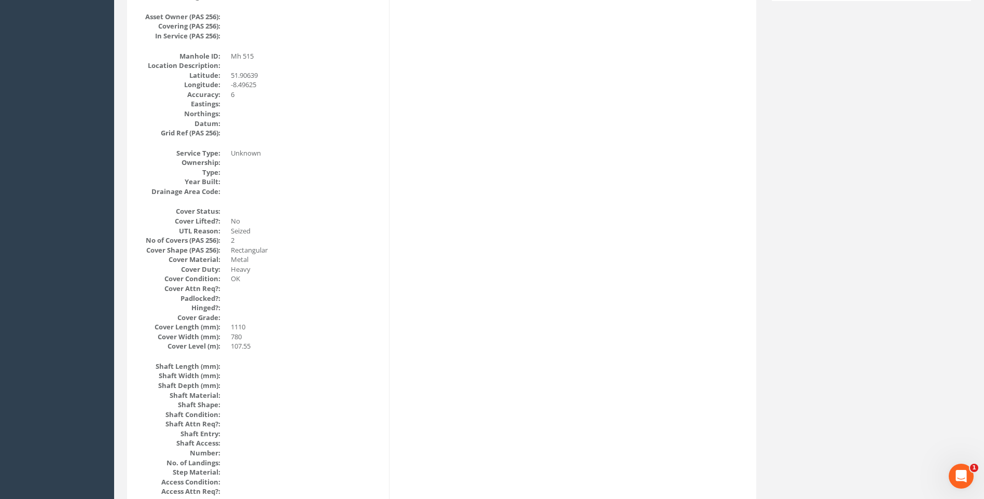
click at [364, 283] on dd "OK" at bounding box center [306, 279] width 150 height 10
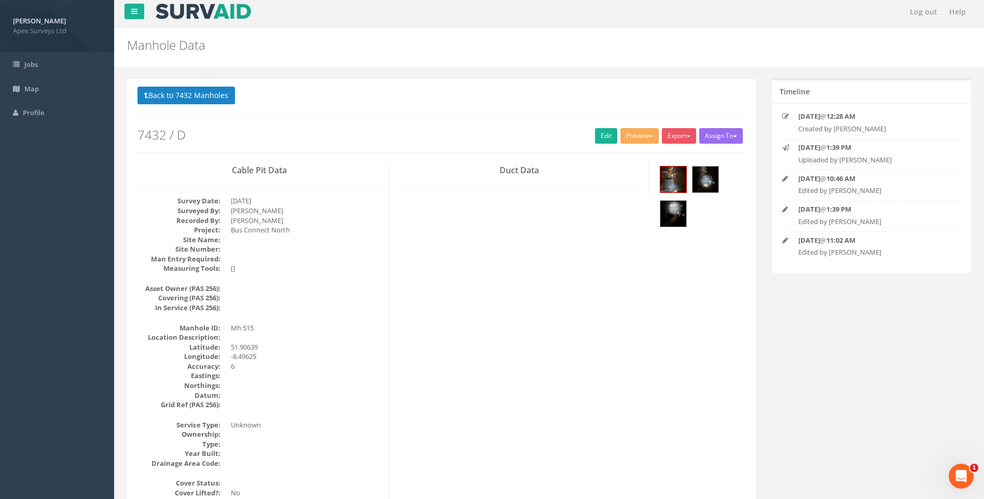
scroll to position [0, 0]
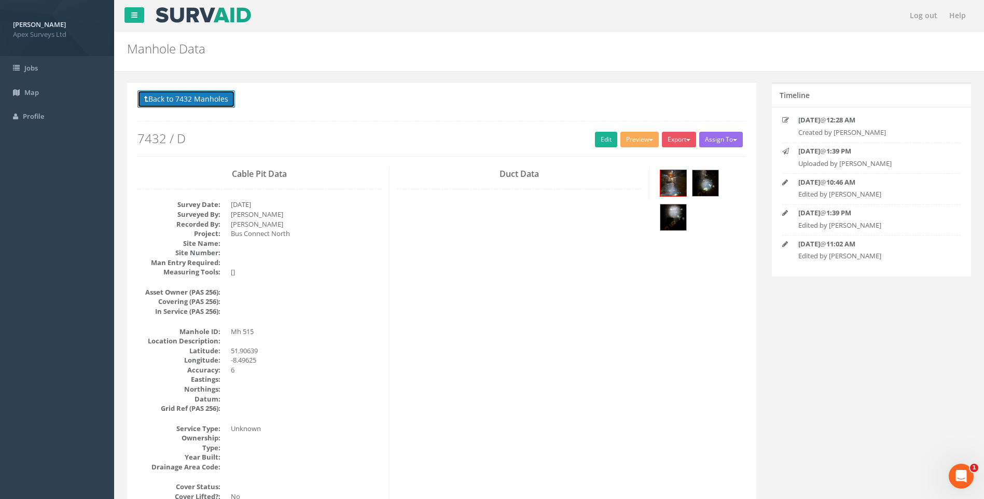
drag, startPoint x: 183, startPoint y: 95, endPoint x: 575, endPoint y: 190, distance: 403.5
click at [183, 96] on button "Back to 7432 Manholes" at bounding box center [187, 99] width 98 height 18
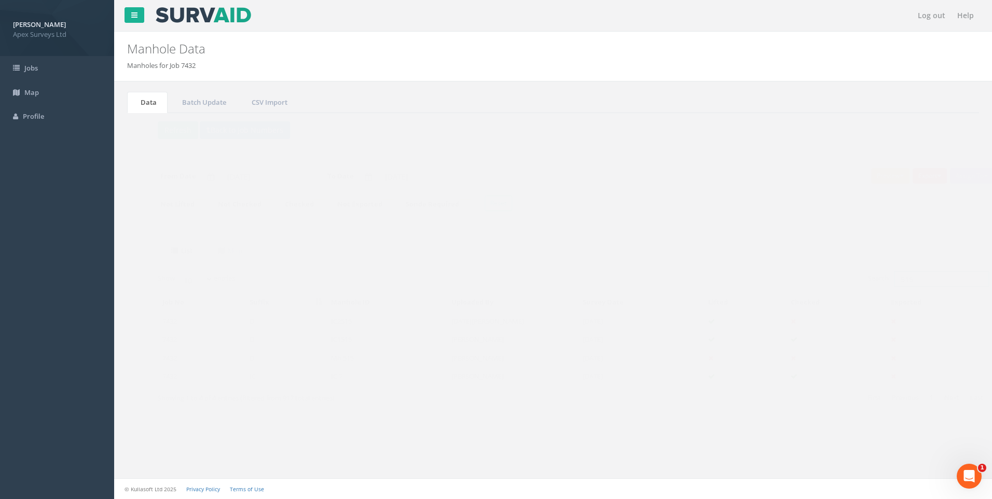
drag, startPoint x: 899, startPoint y: 282, endPoint x: 851, endPoint y: 282, distance: 48.8
click at [852, 282] on label "Search: 515" at bounding box center [908, 279] width 121 height 16
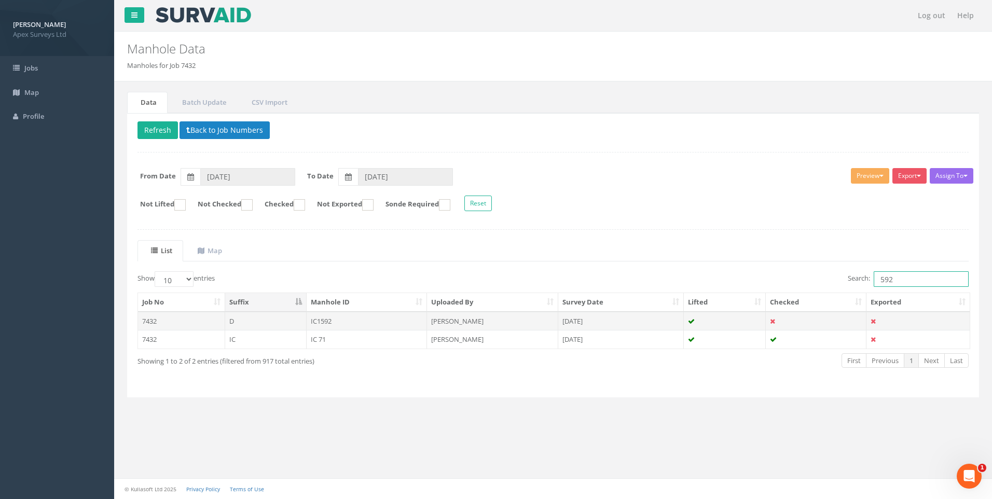
type input "592"
drag, startPoint x: 590, startPoint y: 321, endPoint x: 791, endPoint y: 332, distance: 201.6
click at [591, 321] on td "[DATE]" at bounding box center [621, 321] width 126 height 19
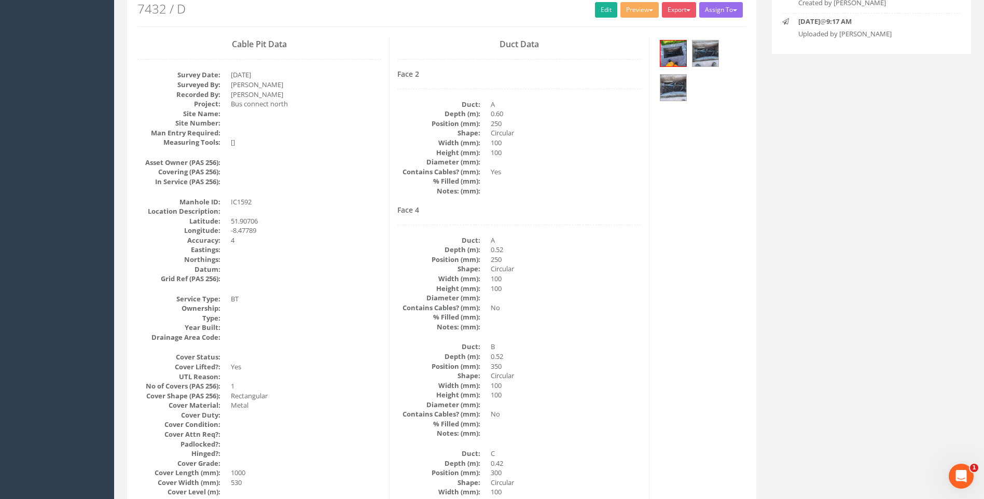
scroll to position [208, 0]
